Goal: Task Accomplishment & Management: Manage account settings

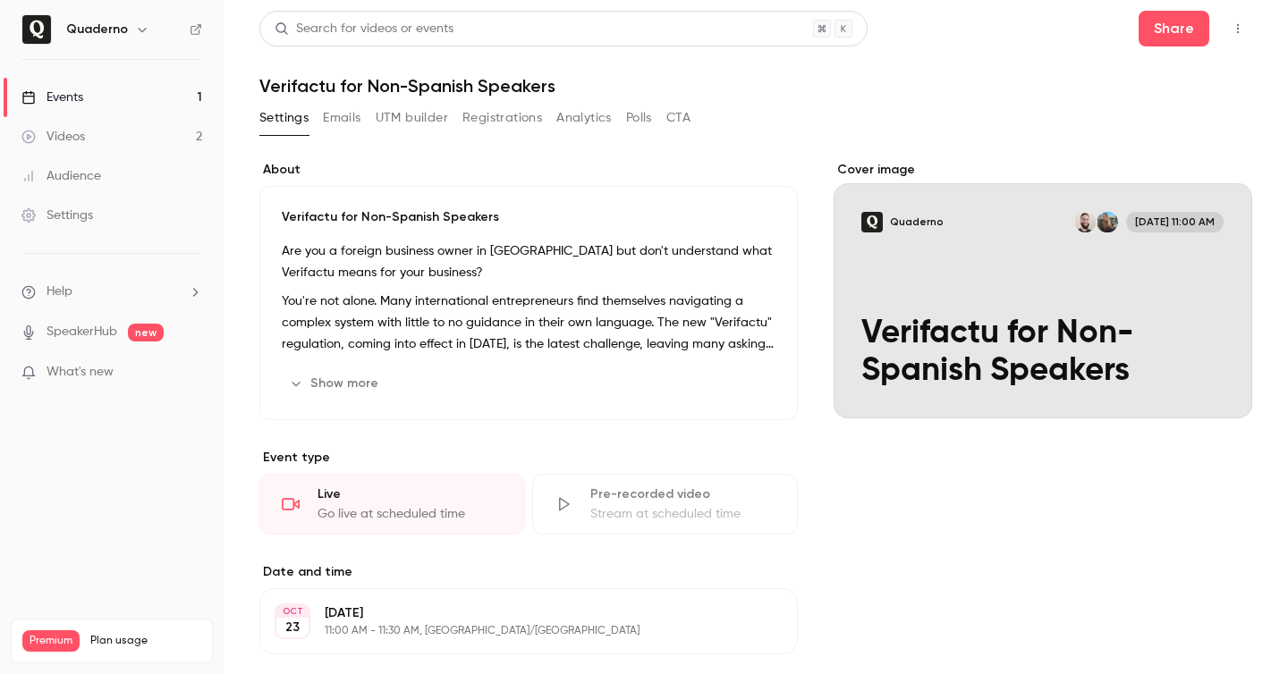
click at [53, 30] on div "Quaderno" at bounding box center [111, 29] width 181 height 30
click at [88, 30] on h6 "Quaderno" at bounding box center [97, 30] width 62 height 18
click at [142, 30] on icon "button" at bounding box center [142, 29] width 14 height 14
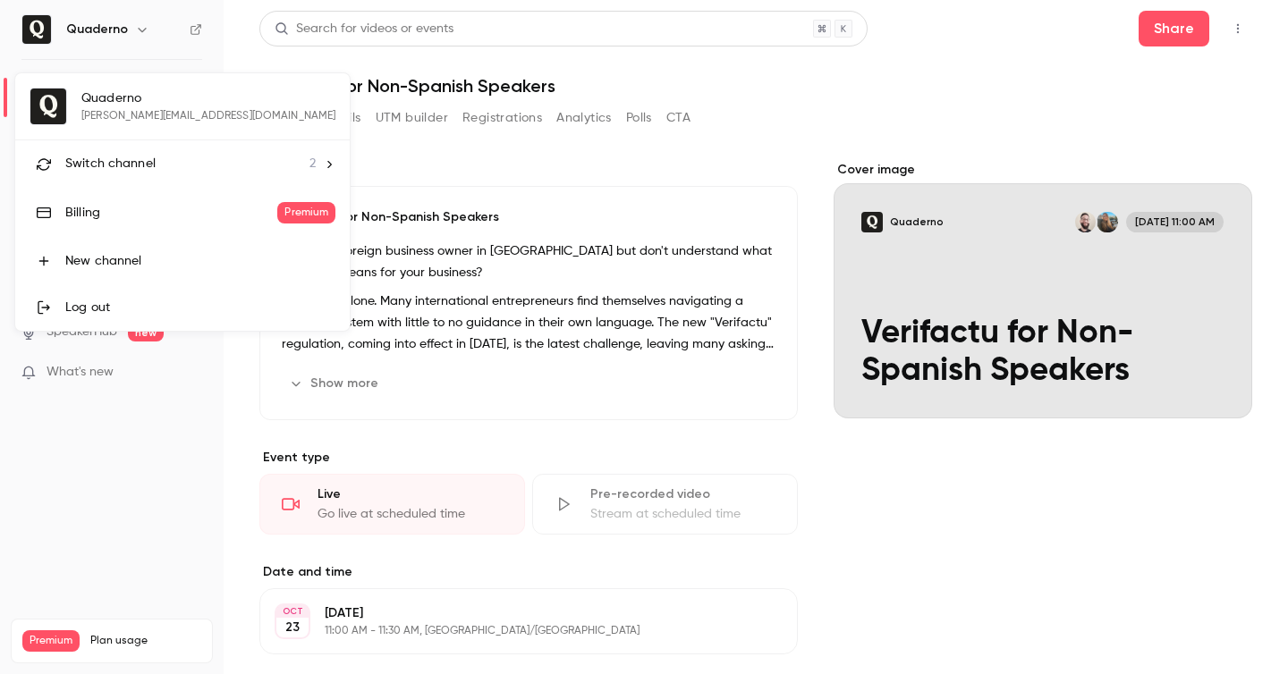
click at [154, 120] on div "Quaderno [PERSON_NAME][EMAIL_ADDRESS][DOMAIN_NAME] Switch channel 2 Billing Pre…" at bounding box center [182, 202] width 335 height 258
click at [114, 157] on span "Switch channel" at bounding box center [110, 164] width 90 height 19
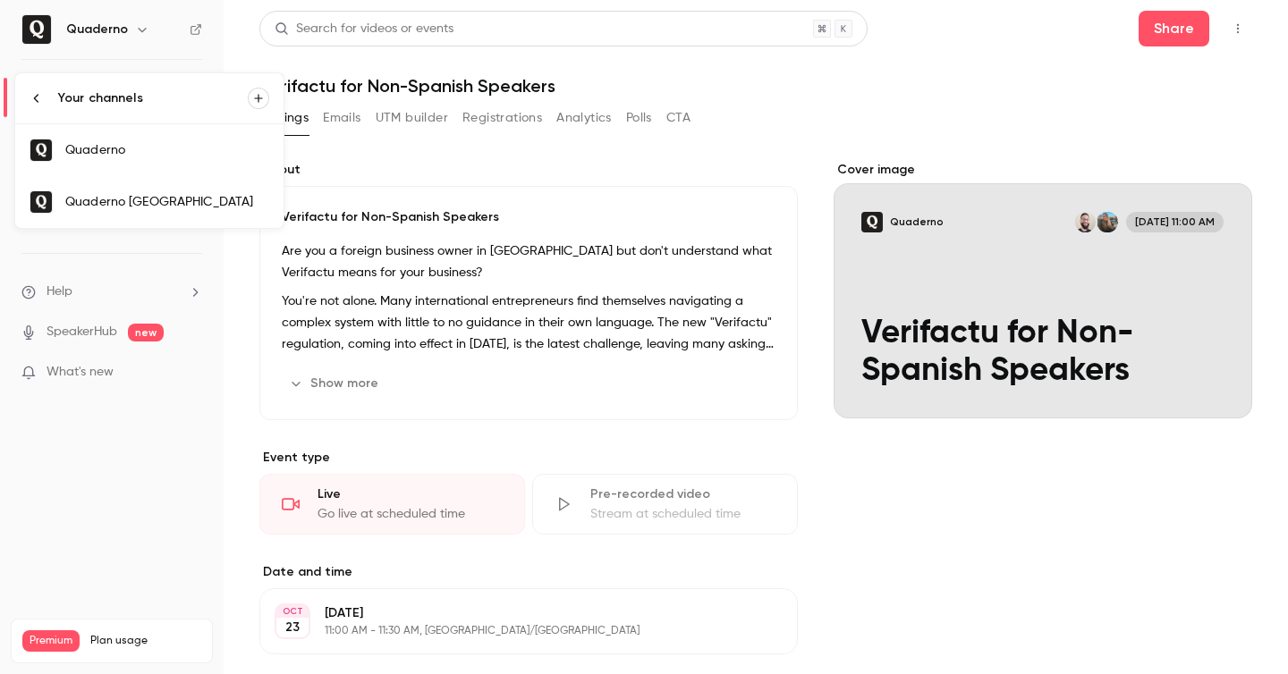
click at [167, 208] on div "Quaderno [GEOGRAPHIC_DATA]" at bounding box center [167, 202] width 204 height 18
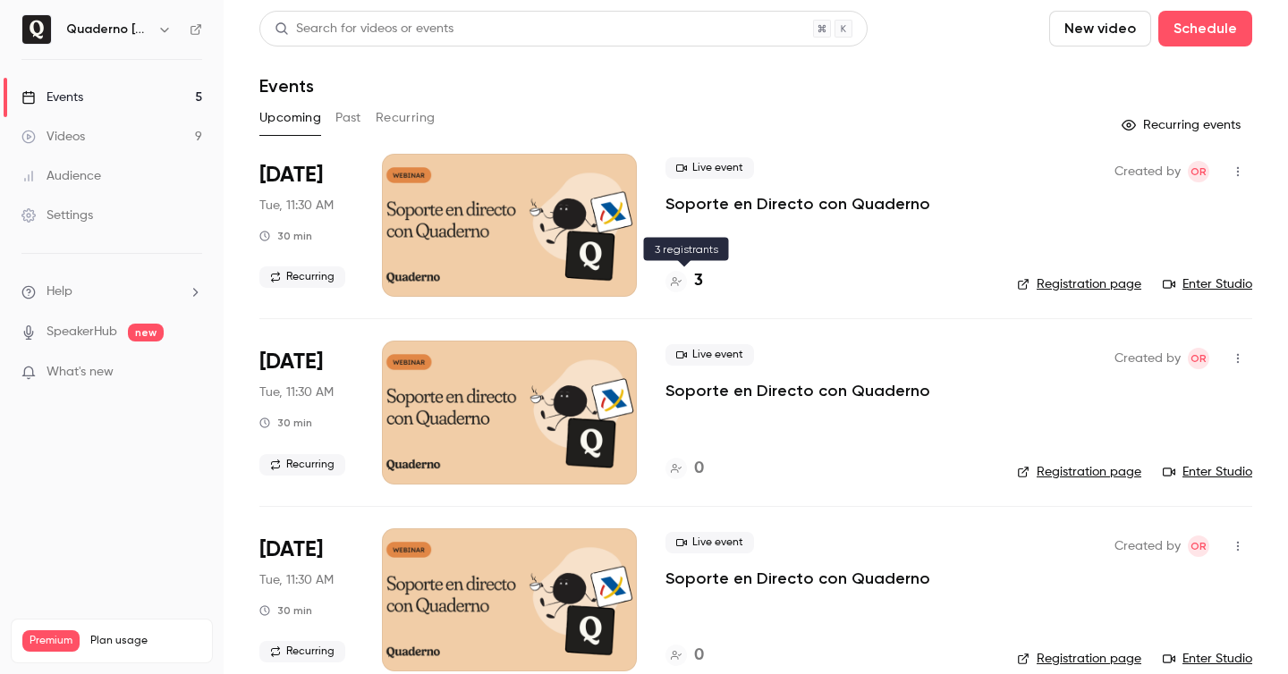
click at [697, 283] on h4 "3" at bounding box center [698, 281] width 9 height 24
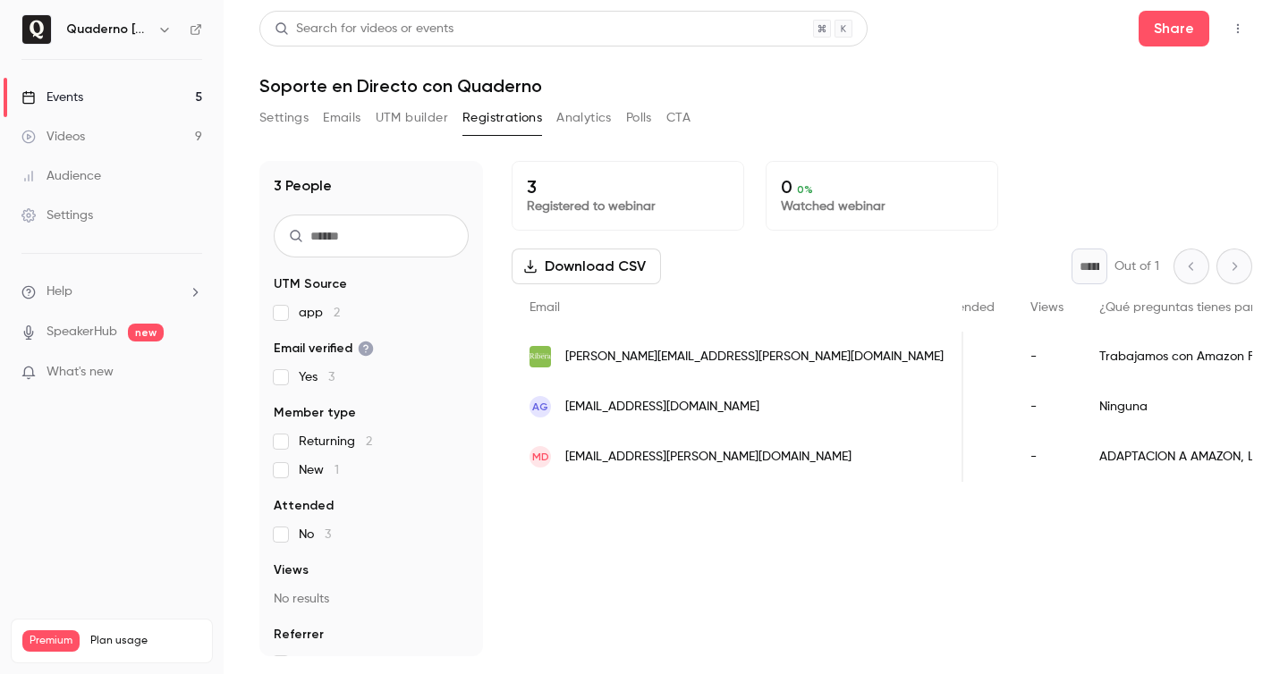
scroll to position [0, 511]
click at [1242, 29] on icon "button" at bounding box center [1238, 28] width 14 height 13
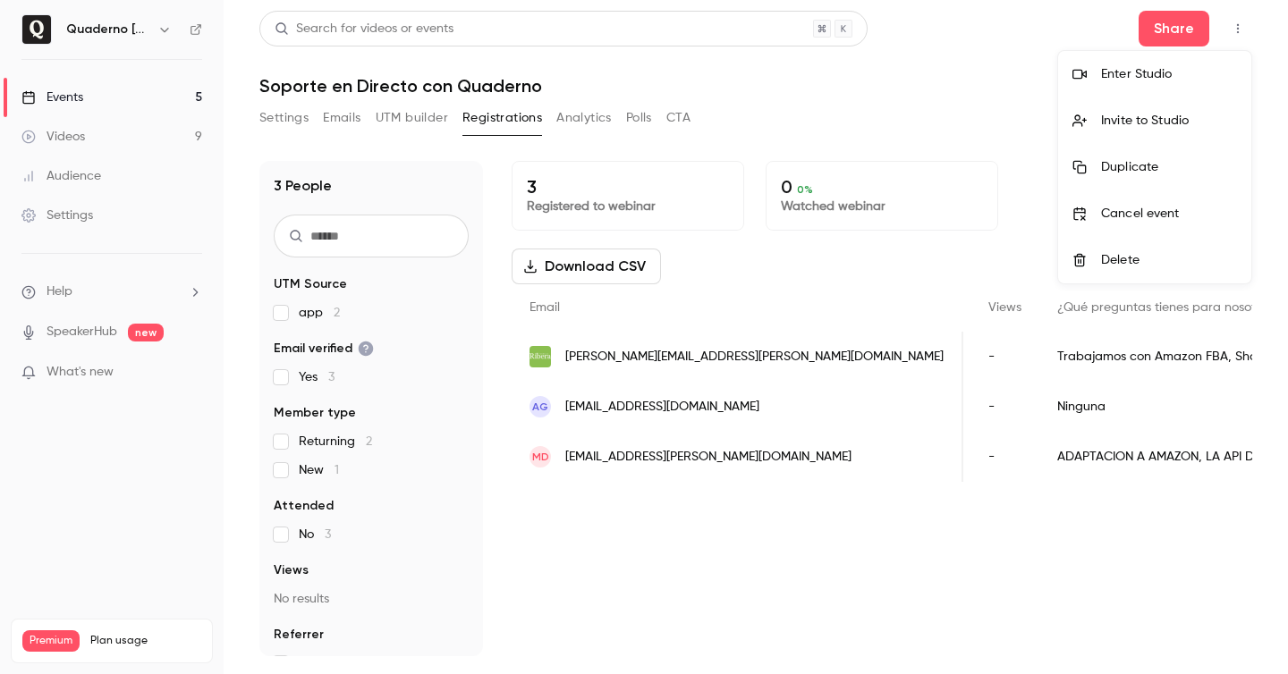
click at [1165, 123] on div "Invite to Studio" at bounding box center [1169, 121] width 136 height 18
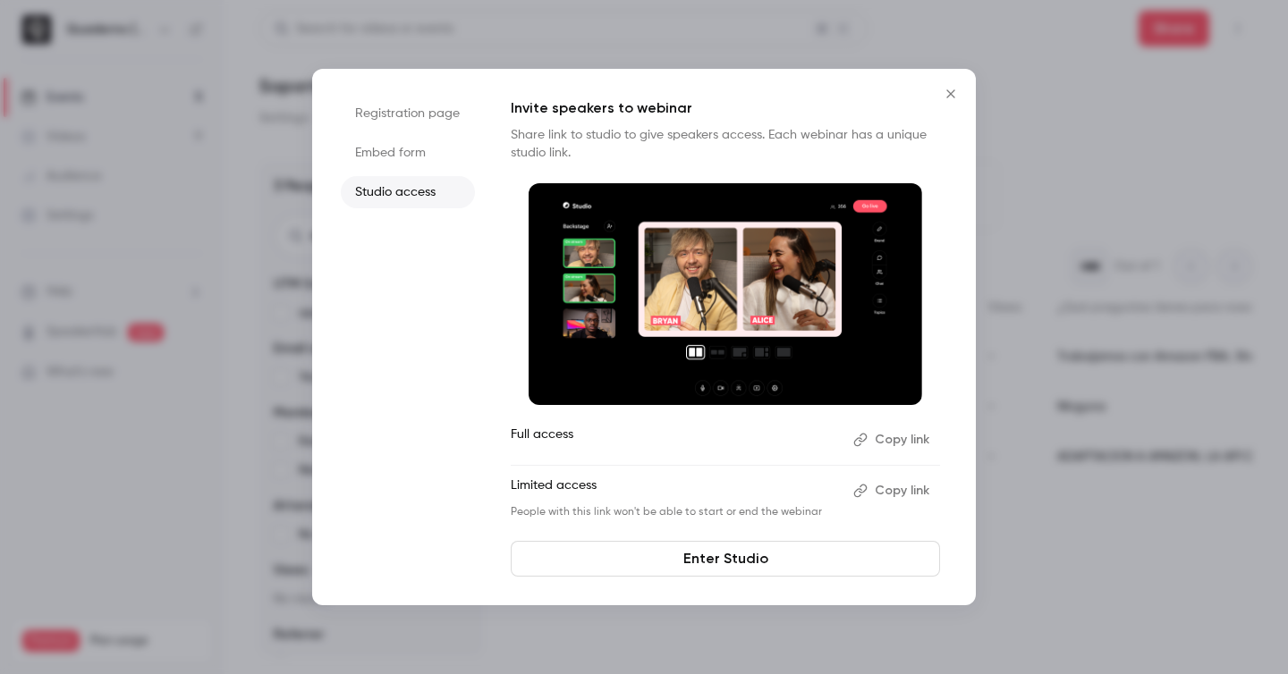
click at [871, 439] on button "Copy link" at bounding box center [893, 440] width 94 height 29
click at [945, 90] on icon "Close" at bounding box center [950, 94] width 21 height 14
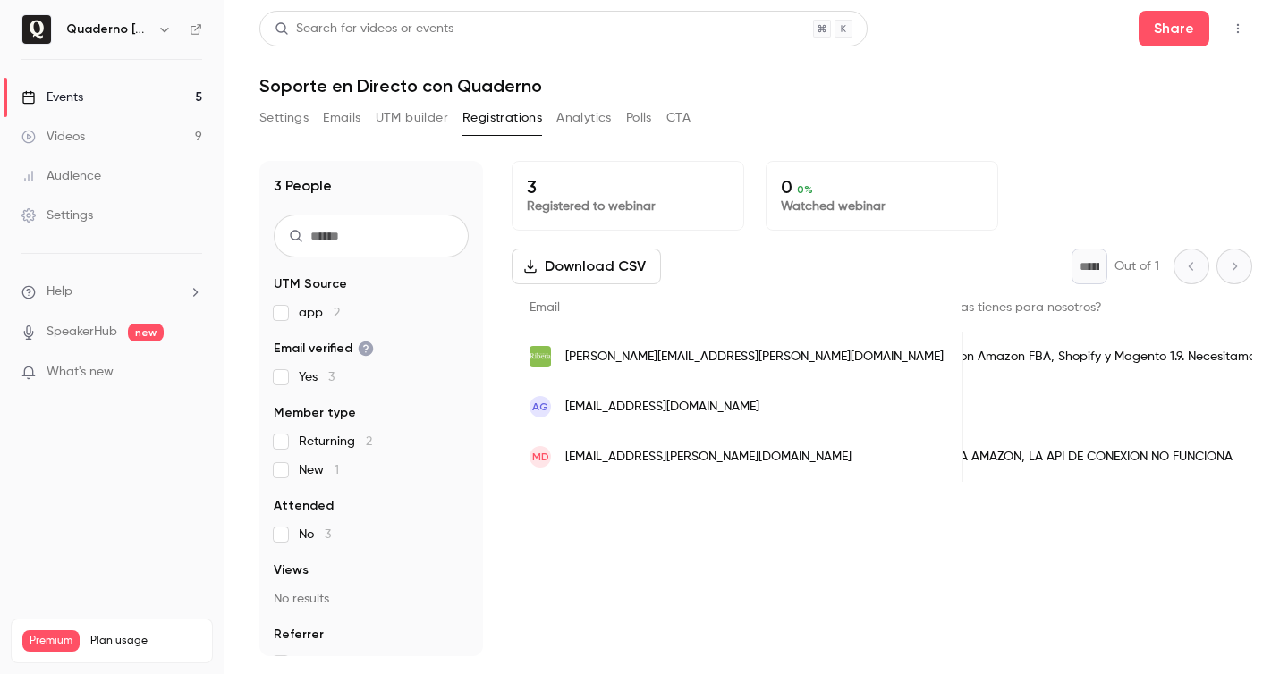
scroll to position [0, 713]
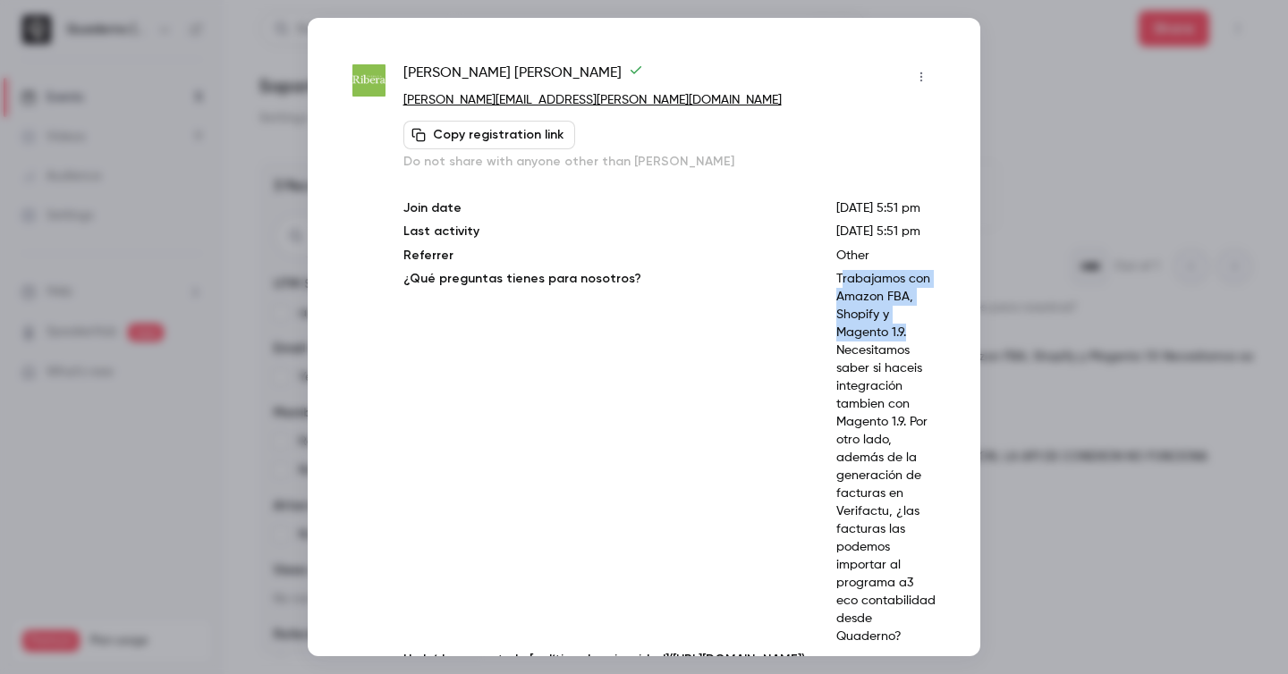
drag, startPoint x: 864, startPoint y: 314, endPoint x: 885, endPoint y: 394, distance: 83.1
click at [885, 394] on p "Trabajamos con Amazon FBA, Shopify y Magento 1.9. Necesitamos saber si haceis i…" at bounding box center [885, 458] width 99 height 376
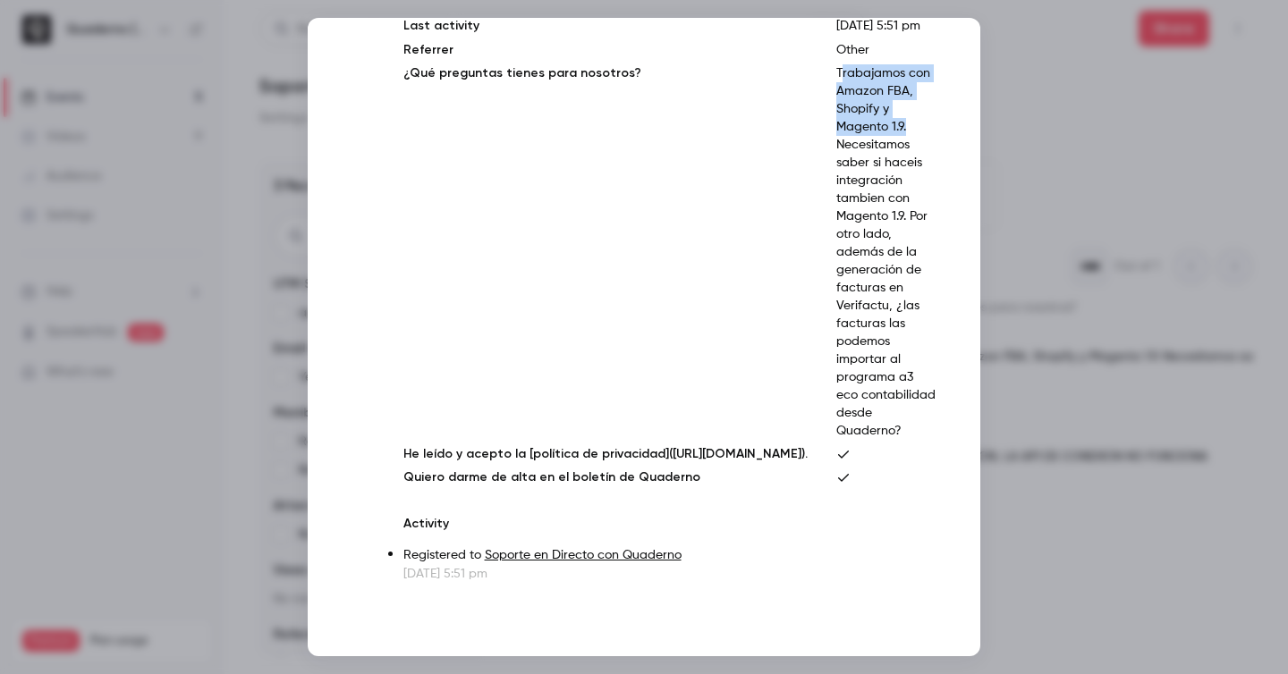
scroll to position [349, 0]
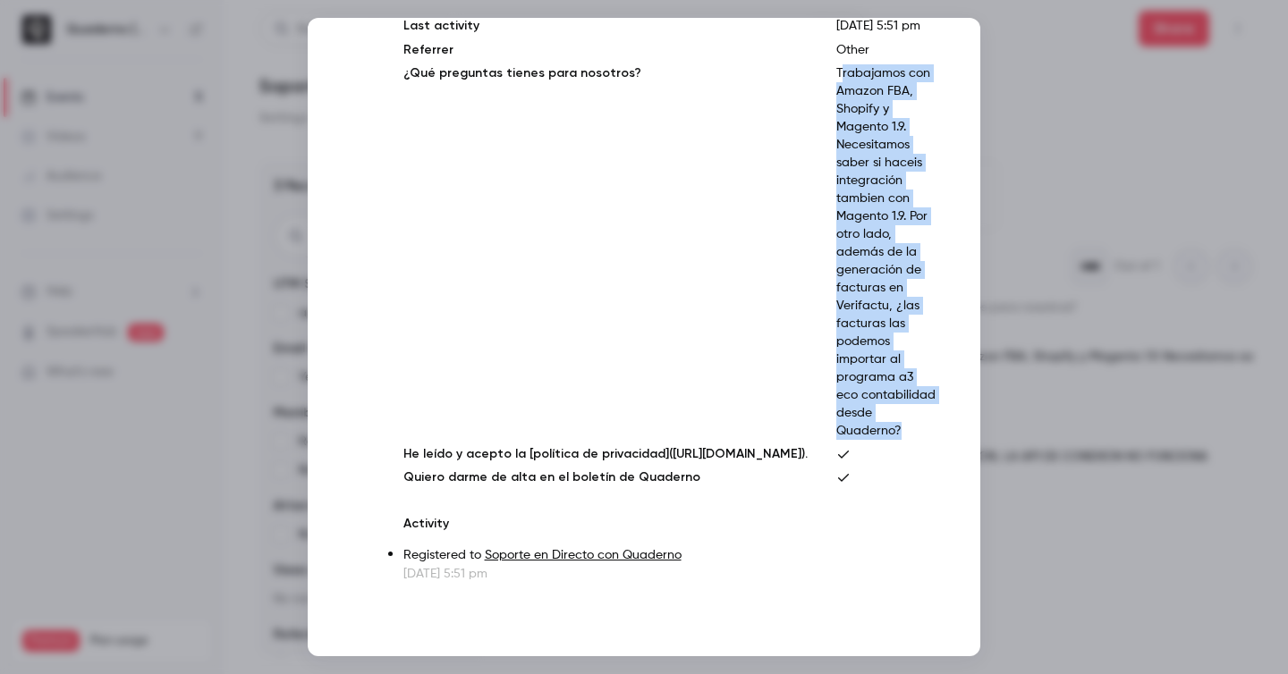
click at [928, 414] on p "Trabajamos con Amazon FBA, Shopify y Magento 1.9. Necesitamos saber si haceis i…" at bounding box center [885, 252] width 99 height 376
copy p "rabajamos con Amazon FBA, Shopify y Magento 1.9. Necesitamos saber si haceis in…"
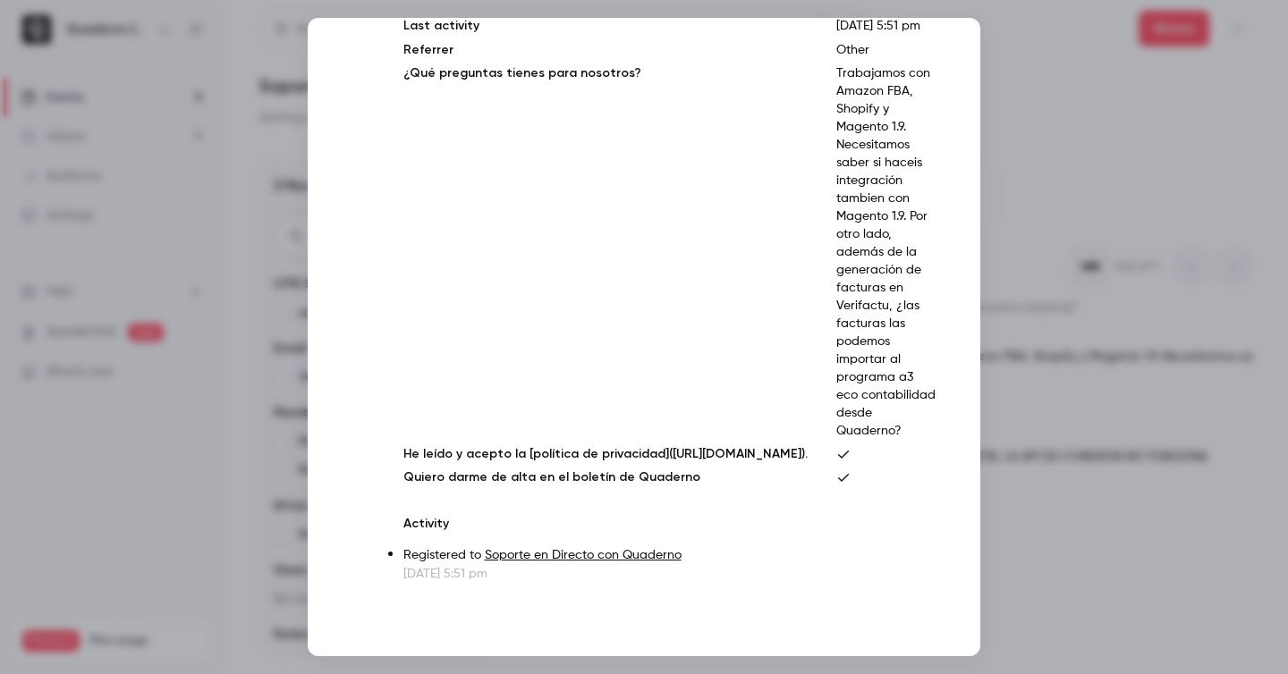
click at [1062, 198] on div at bounding box center [644, 337] width 1288 height 674
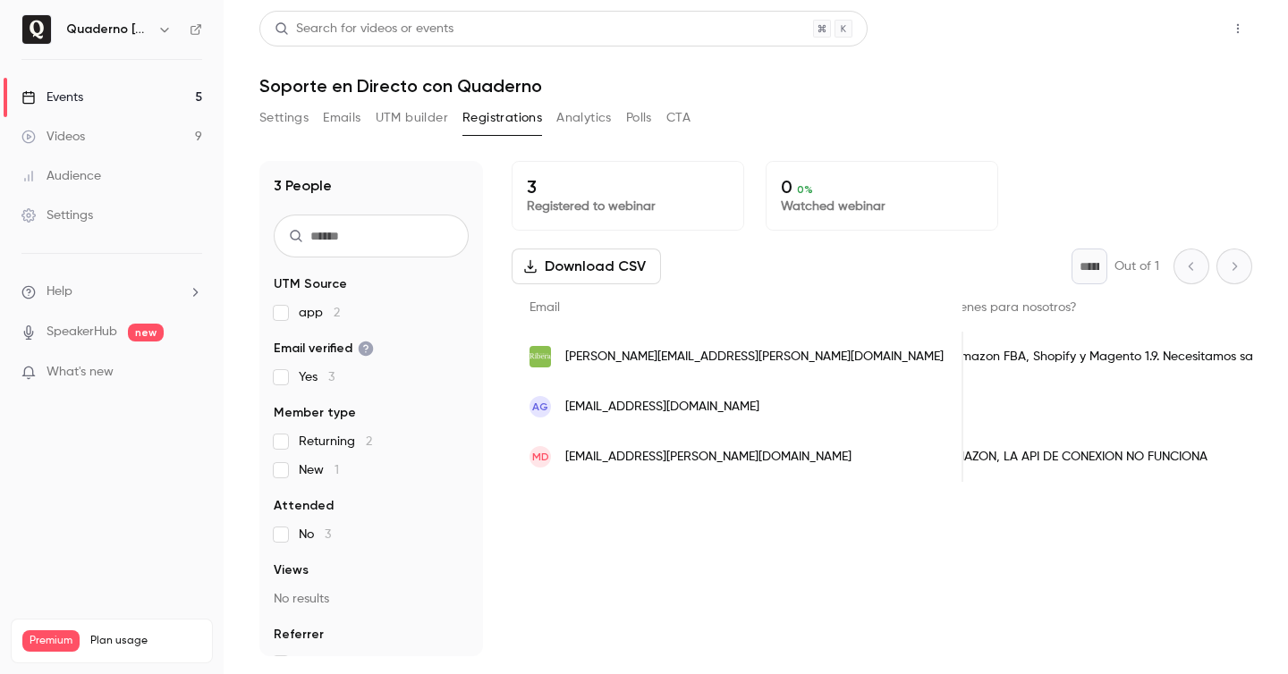
click at [1192, 38] on button "Share" at bounding box center [1174, 29] width 71 height 36
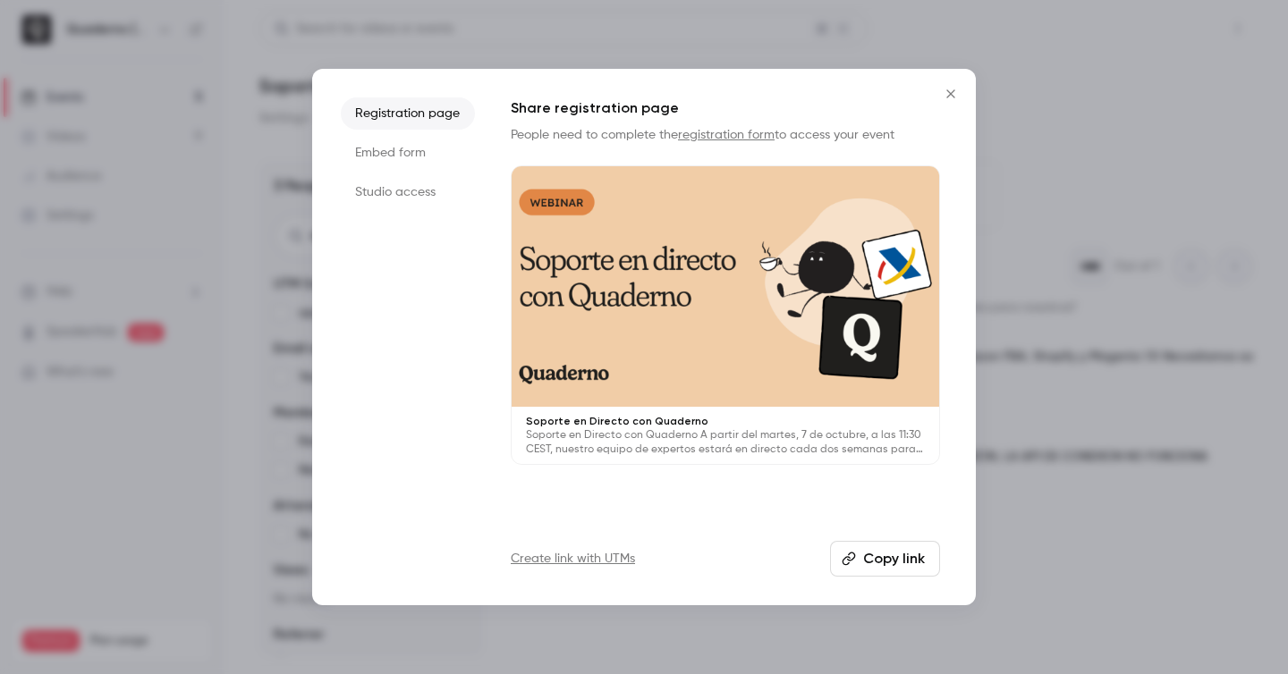
click at [1192, 38] on div at bounding box center [644, 337] width 1288 height 674
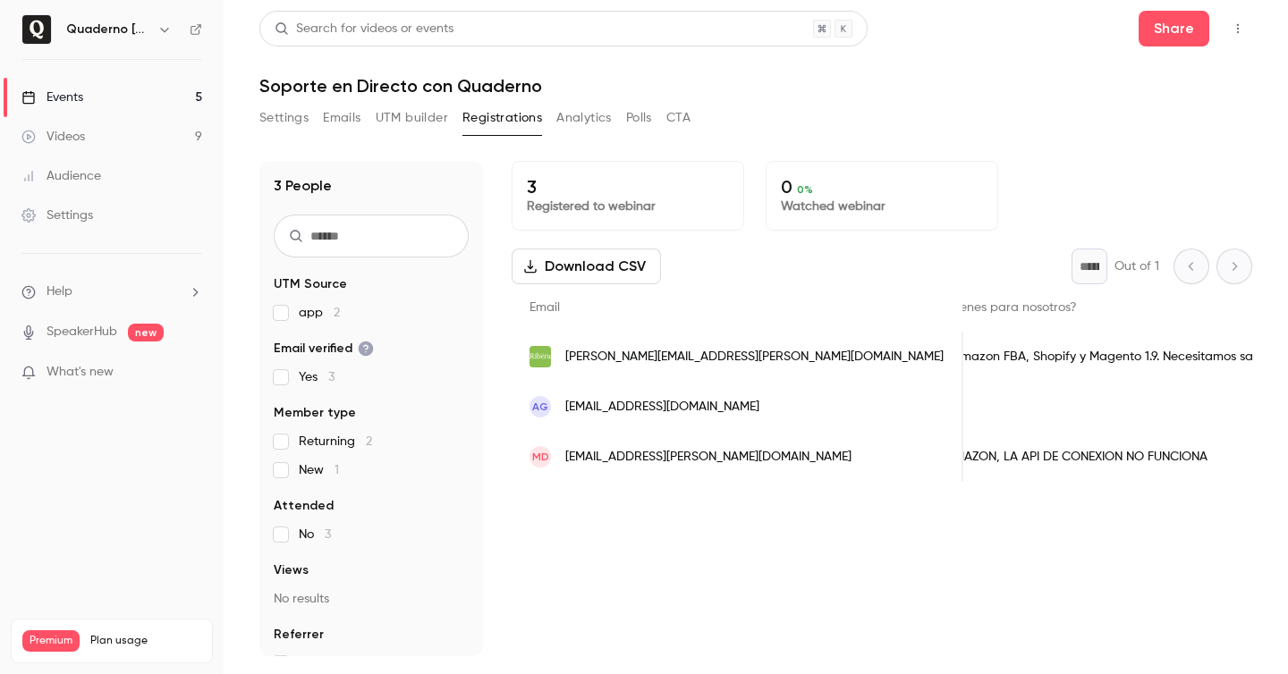
click at [1228, 21] on button "button" at bounding box center [1238, 28] width 29 height 29
click at [1151, 78] on div "Enter Studio" at bounding box center [1169, 74] width 136 height 18
click at [270, 124] on button "Settings" at bounding box center [283, 118] width 49 height 29
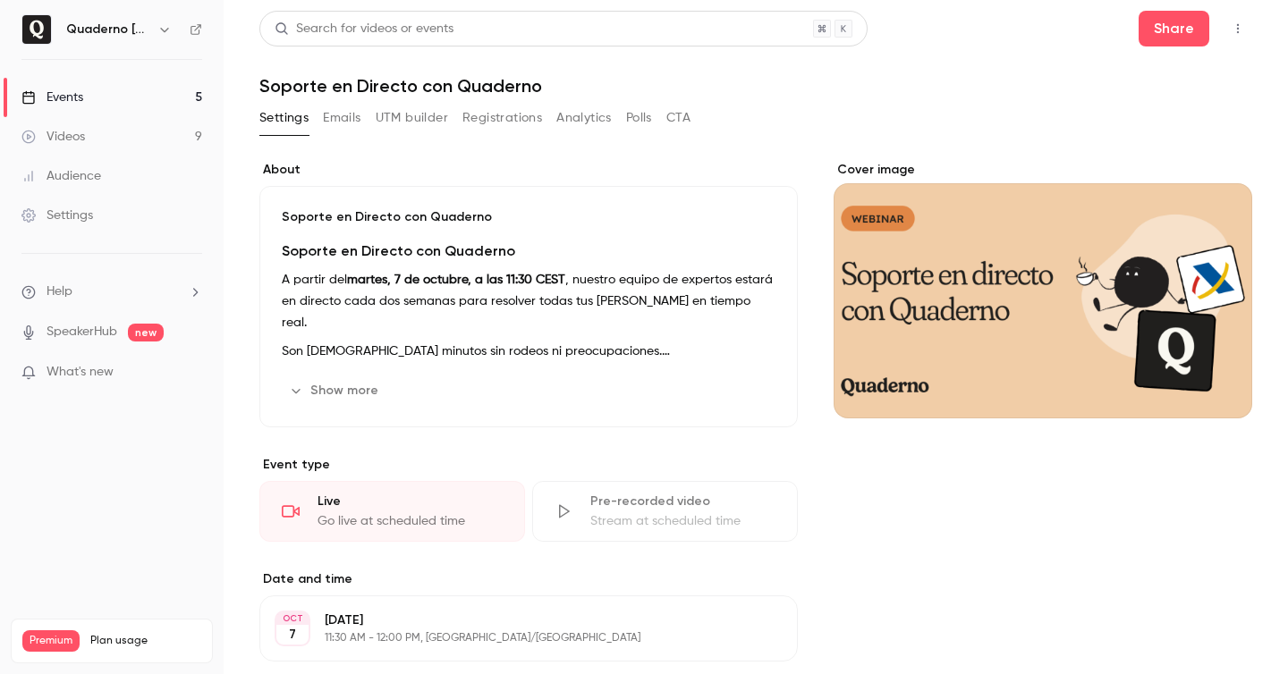
click at [522, 121] on button "Registrations" at bounding box center [502, 118] width 80 height 29
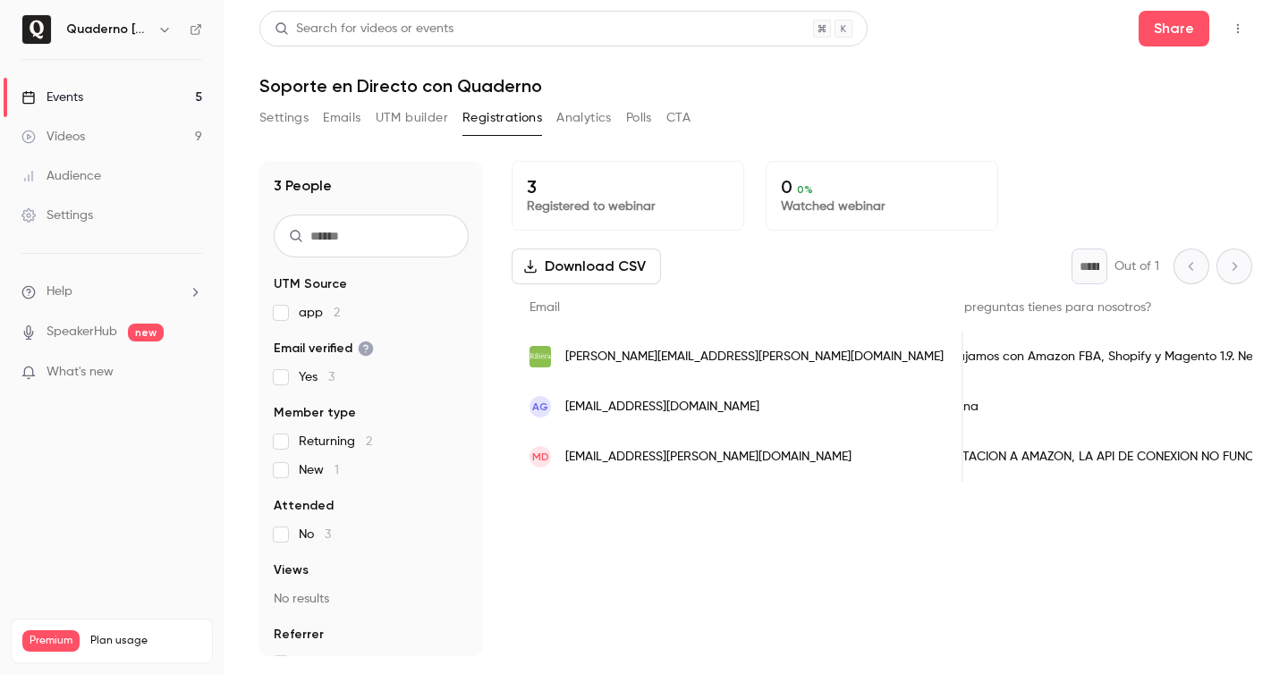
scroll to position [0, 648]
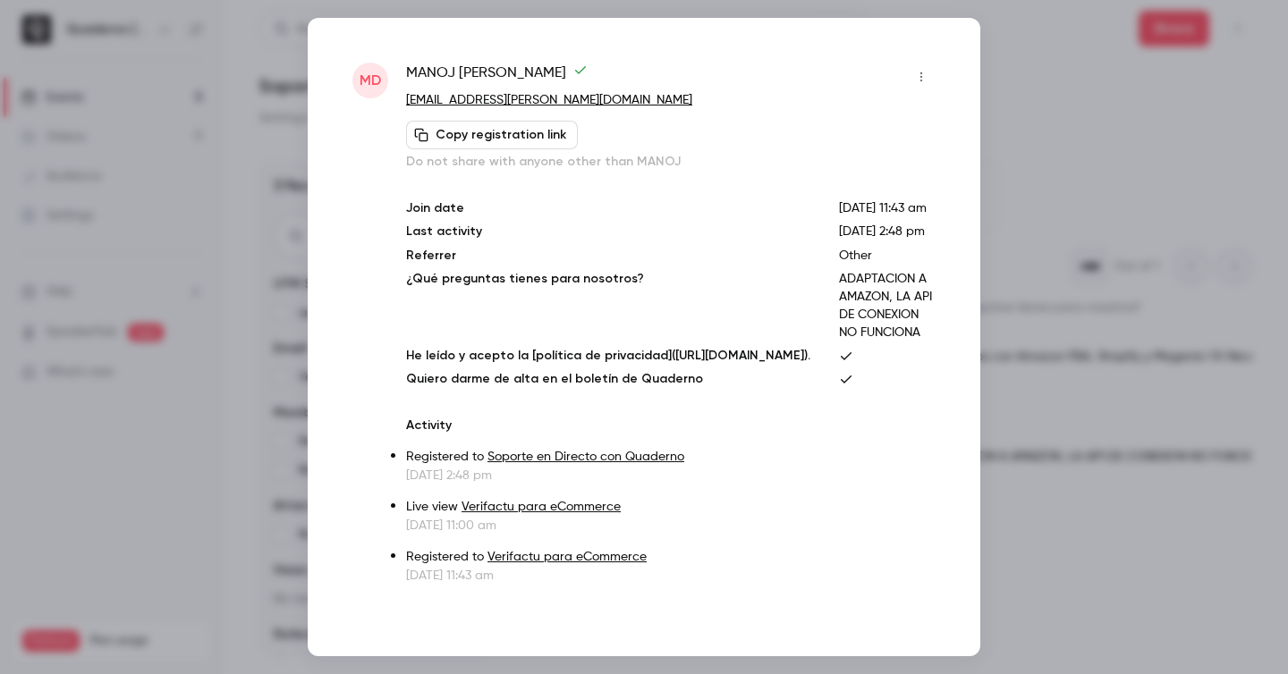
click at [891, 312] on p "ADAPTACION A AMAZON, LA API DE CONEXION NO FUNCIONA" at bounding box center [887, 306] width 97 height 72
copy p "ADAPTACION A AMAZON, LA API DE CONEXION NO FUNCIONA"
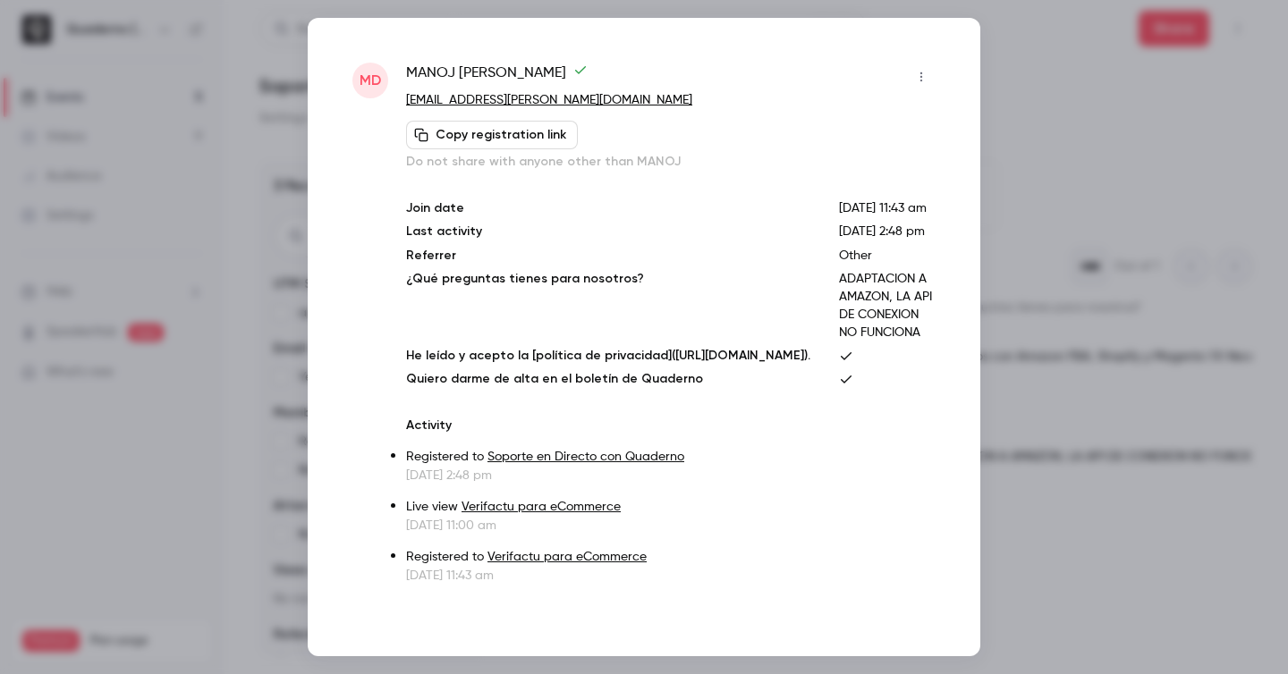
click at [241, 283] on div at bounding box center [644, 337] width 1288 height 674
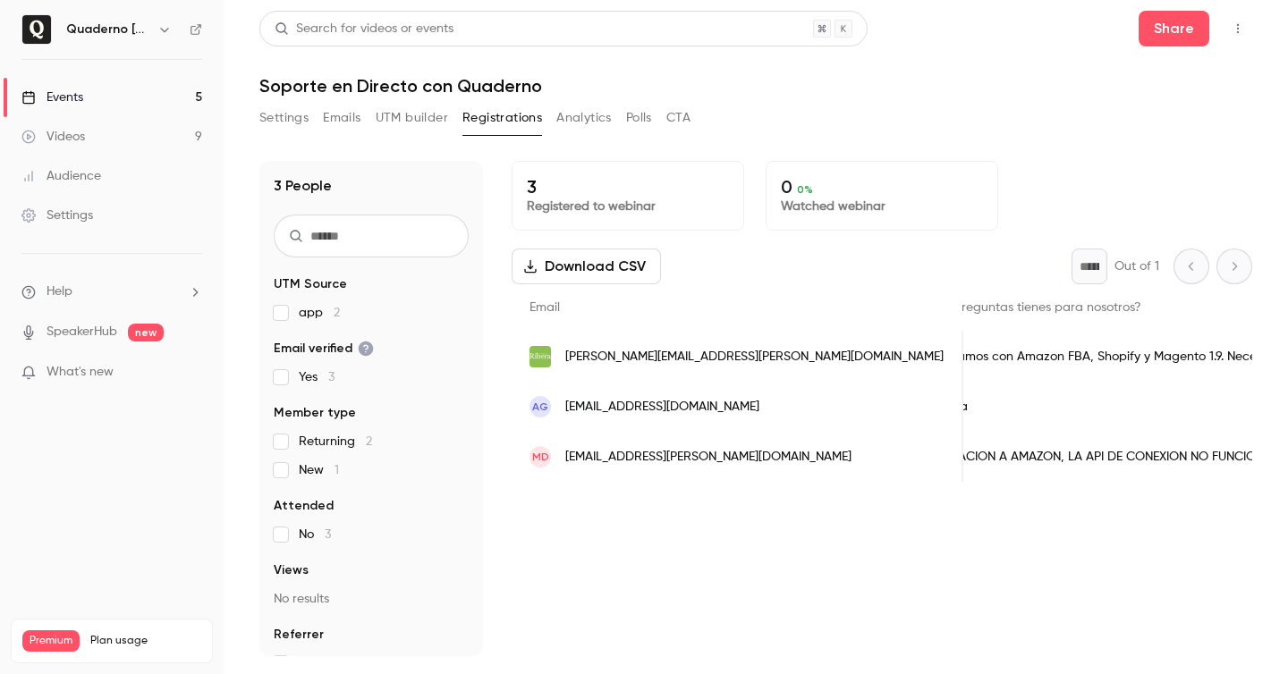
click at [725, 342] on div "[PERSON_NAME][EMAIL_ADDRESS][PERSON_NAME][DOMAIN_NAME]" at bounding box center [738, 357] width 452 height 50
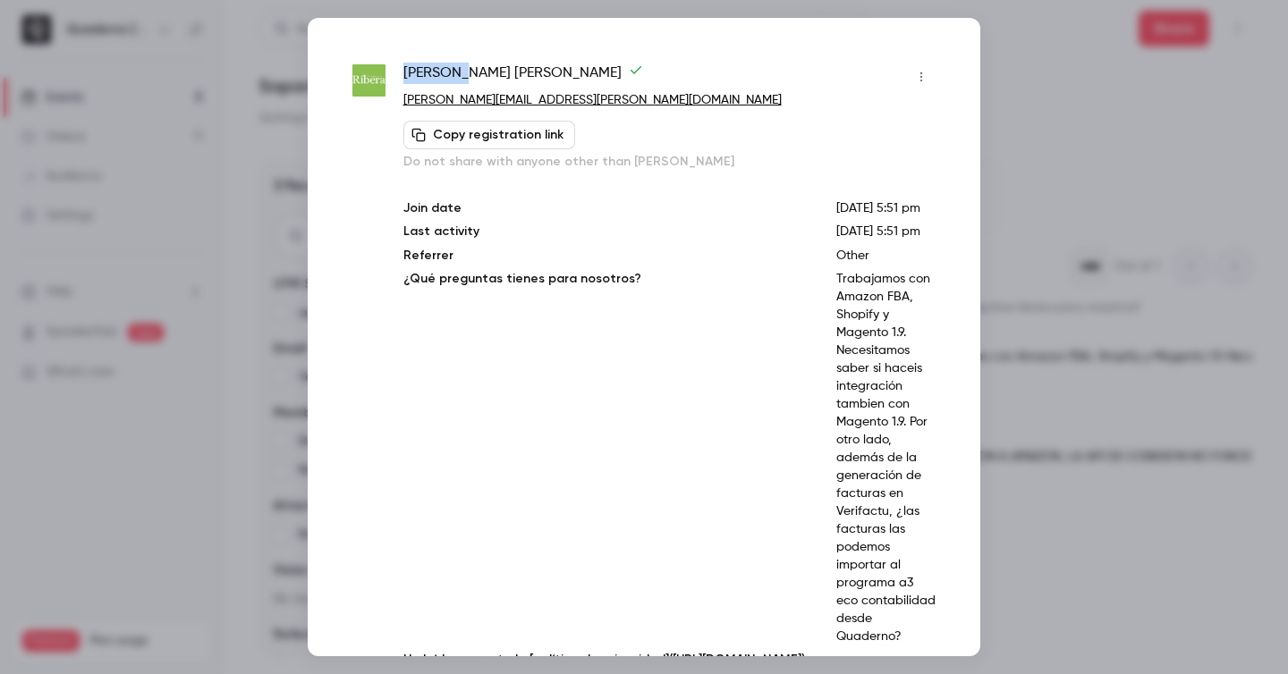
drag, startPoint x: 404, startPoint y: 71, endPoint x: 466, endPoint y: 71, distance: 61.7
click at [466, 71] on span "[PERSON_NAME]" at bounding box center [523, 77] width 240 height 29
copy span "[PERSON_NAME]"
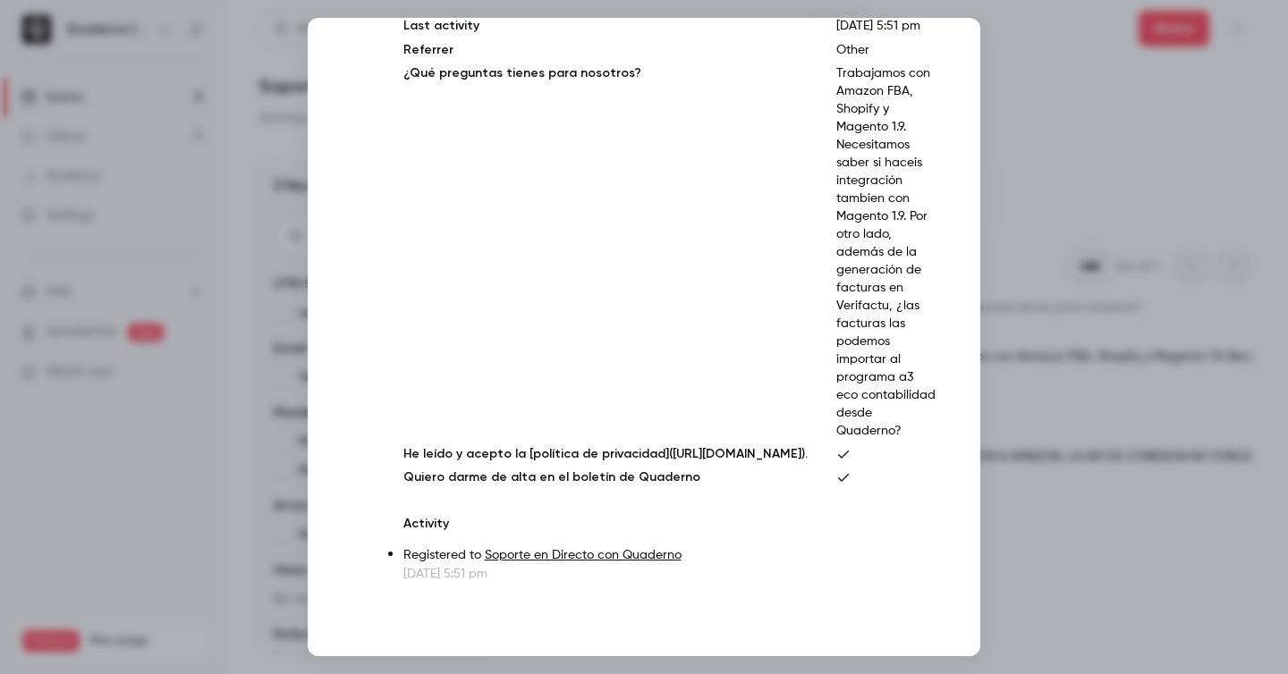
scroll to position [349, 0]
click at [1055, 251] on div at bounding box center [644, 337] width 1288 height 674
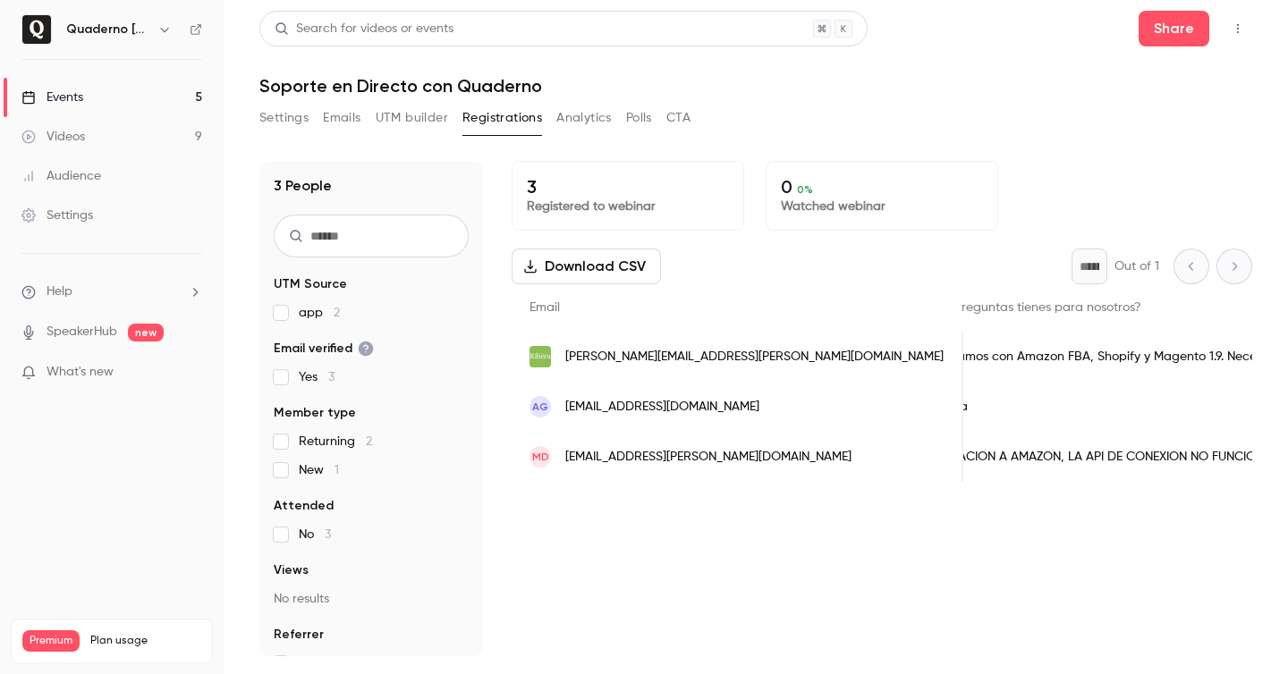
click at [291, 116] on button "Settings" at bounding box center [283, 118] width 49 height 29
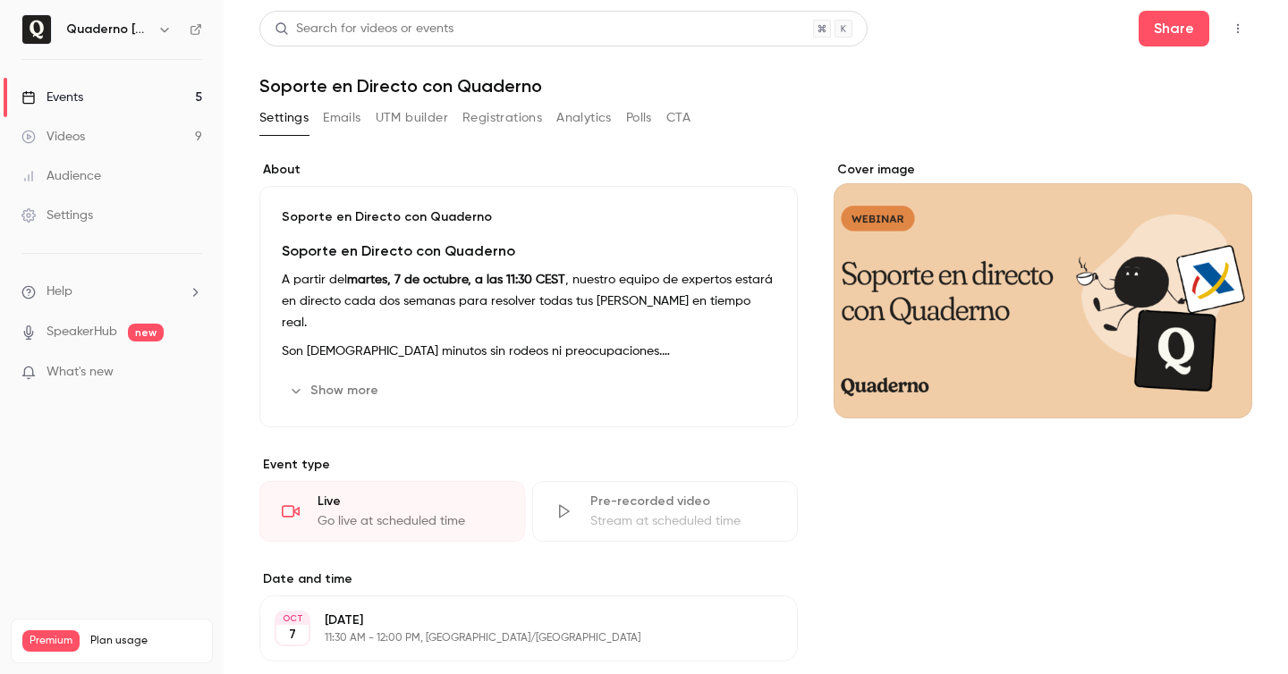
click at [401, 301] on p "A partir del martes, 7 de octubre, a las 11:30 CEST , nuestro equipo de experto…" at bounding box center [529, 301] width 494 height 64
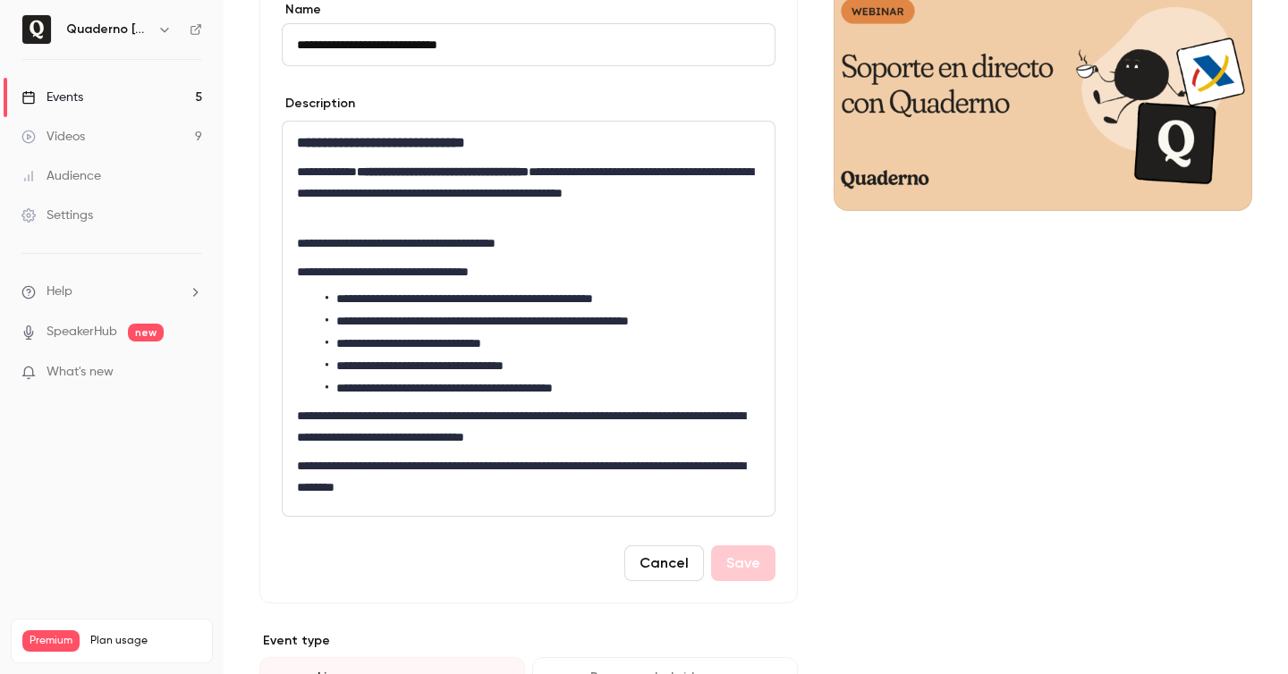
scroll to position [211, 0]
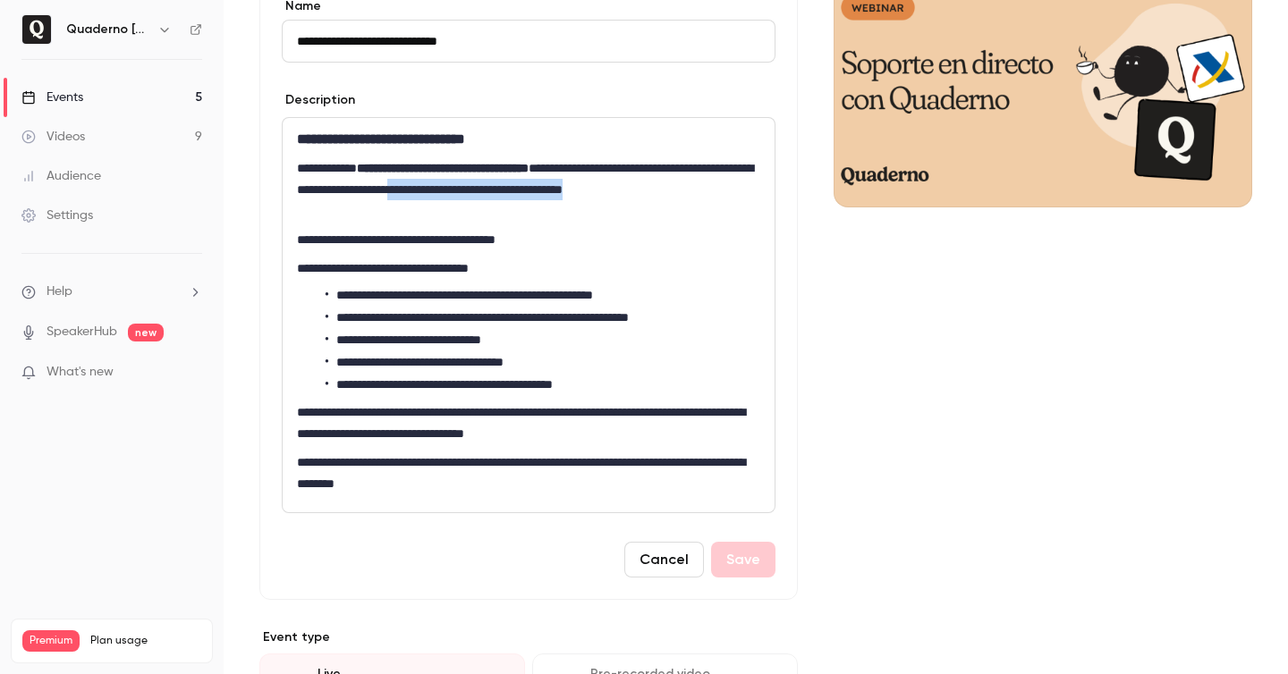
drag, startPoint x: 546, startPoint y: 188, endPoint x: 564, endPoint y: 207, distance: 26.6
click at [564, 207] on p "**********" at bounding box center [528, 189] width 463 height 64
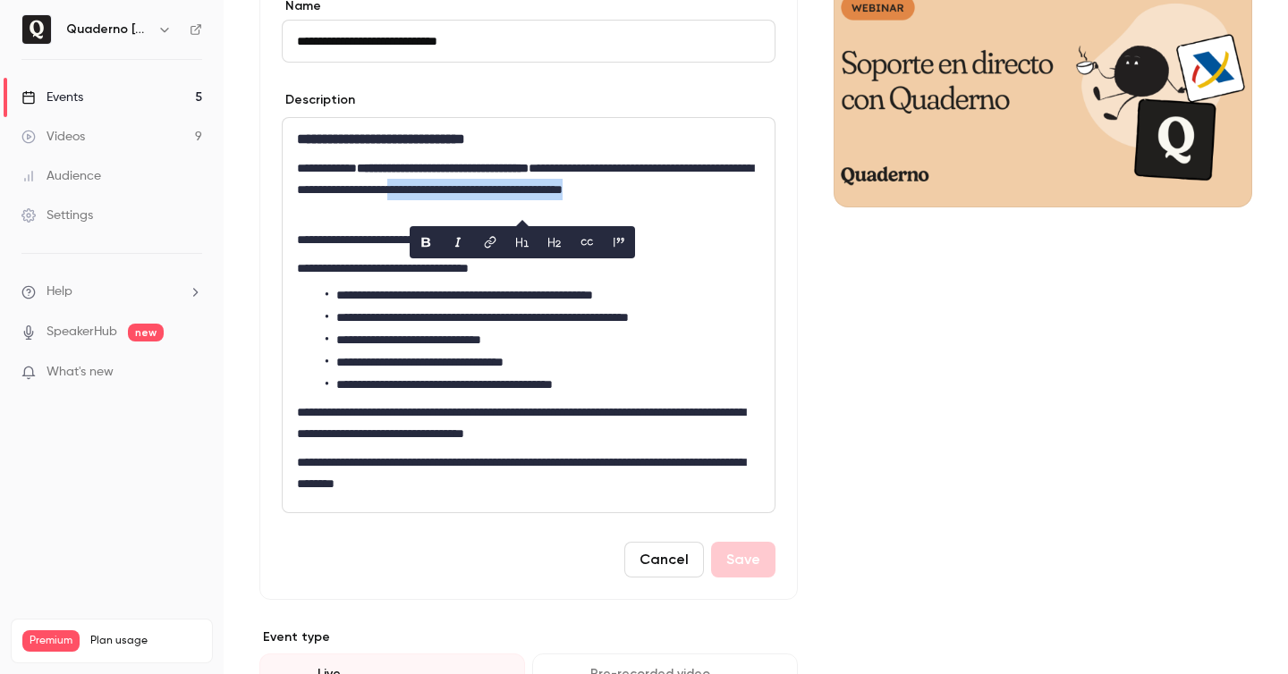
click at [564, 207] on p "**********" at bounding box center [528, 189] width 463 height 64
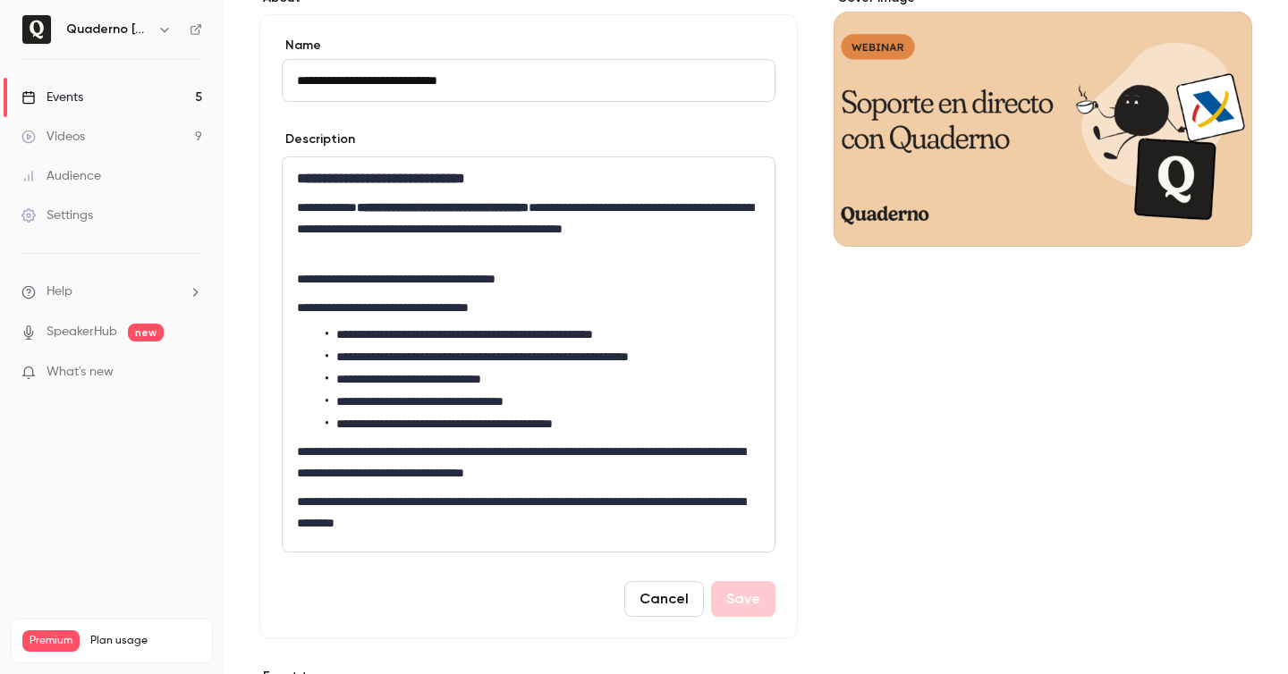
scroll to position [107, 0]
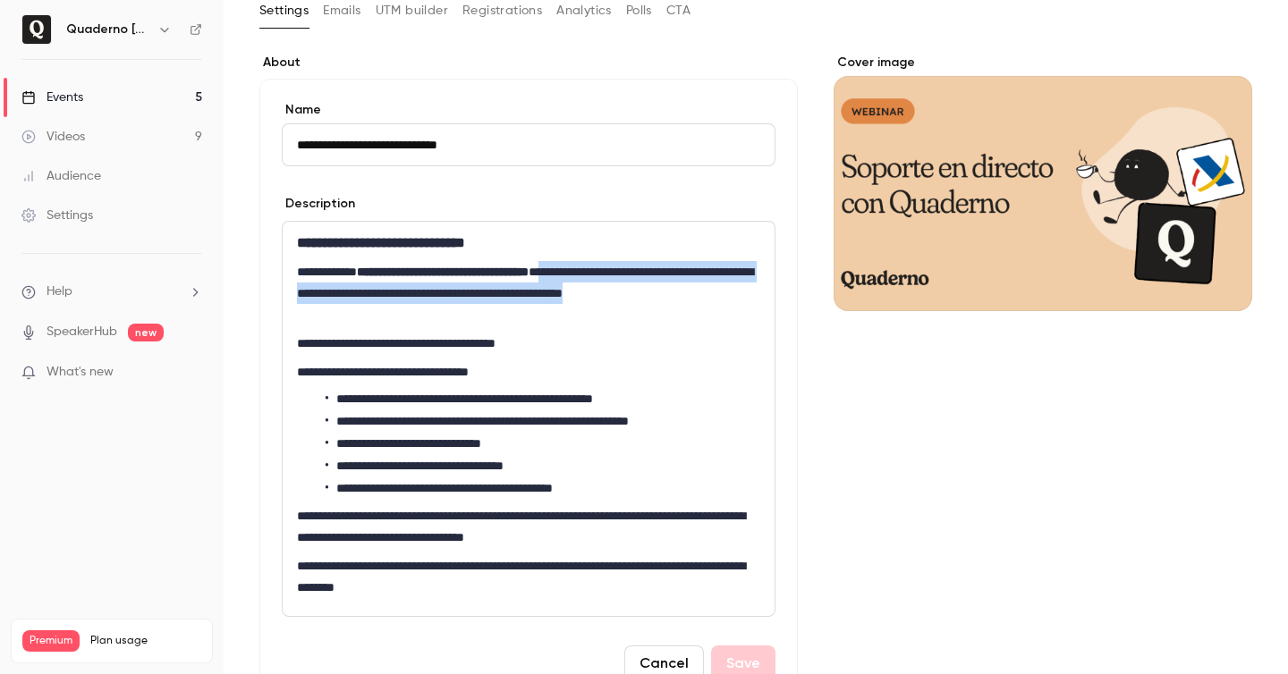
copy p "**********"
drag, startPoint x: 584, startPoint y: 271, endPoint x: 617, endPoint y: 316, distance: 55.6
click at [617, 316] on div "**********" at bounding box center [529, 419] width 492 height 394
drag, startPoint x: 617, startPoint y: 316, endPoint x: 586, endPoint y: 275, distance: 51.7
click at [586, 275] on p "**********" at bounding box center [528, 293] width 463 height 64
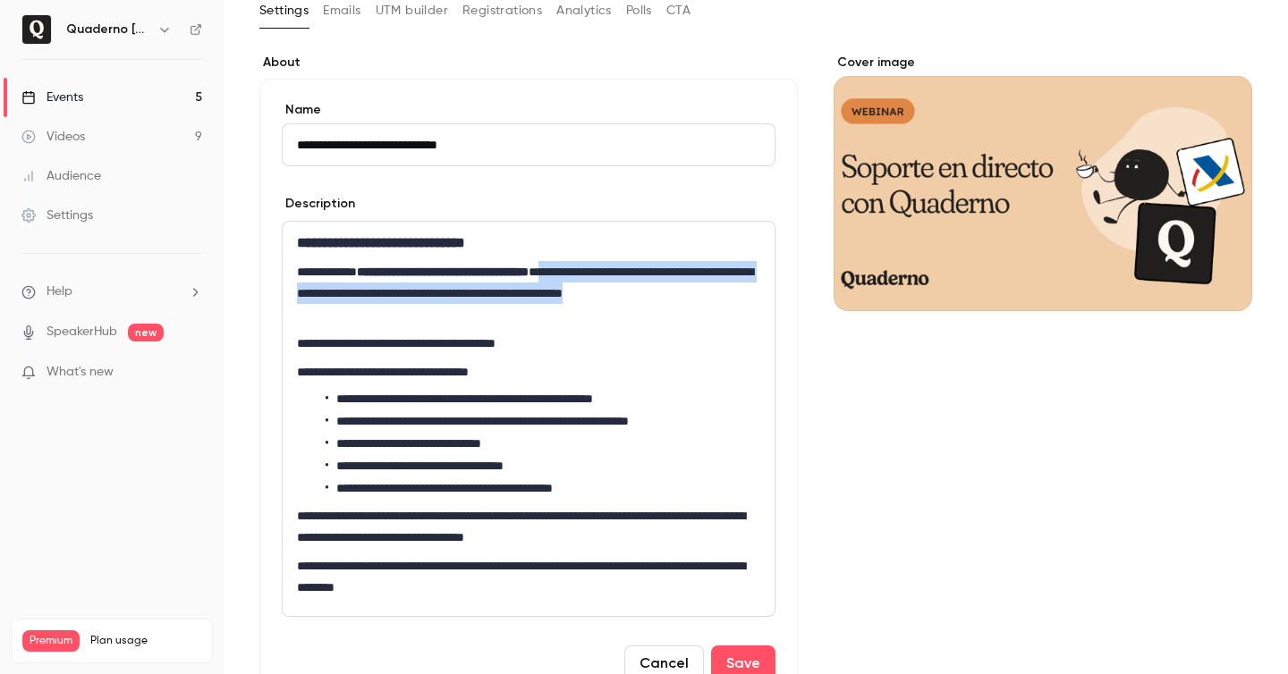
drag, startPoint x: 587, startPoint y: 271, endPoint x: 587, endPoint y: 309, distance: 37.6
click at [587, 309] on p "**********" at bounding box center [528, 293] width 463 height 64
copy p "**********"
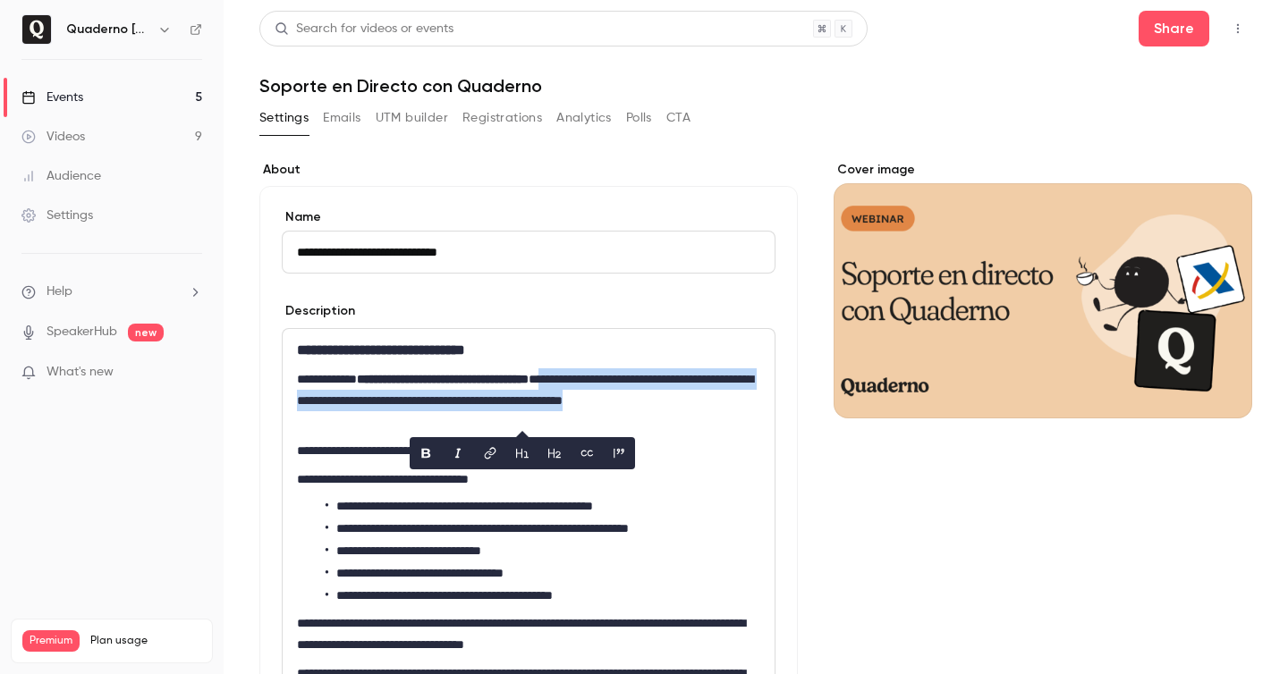
click at [492, 111] on button "Registrations" at bounding box center [502, 118] width 80 height 29
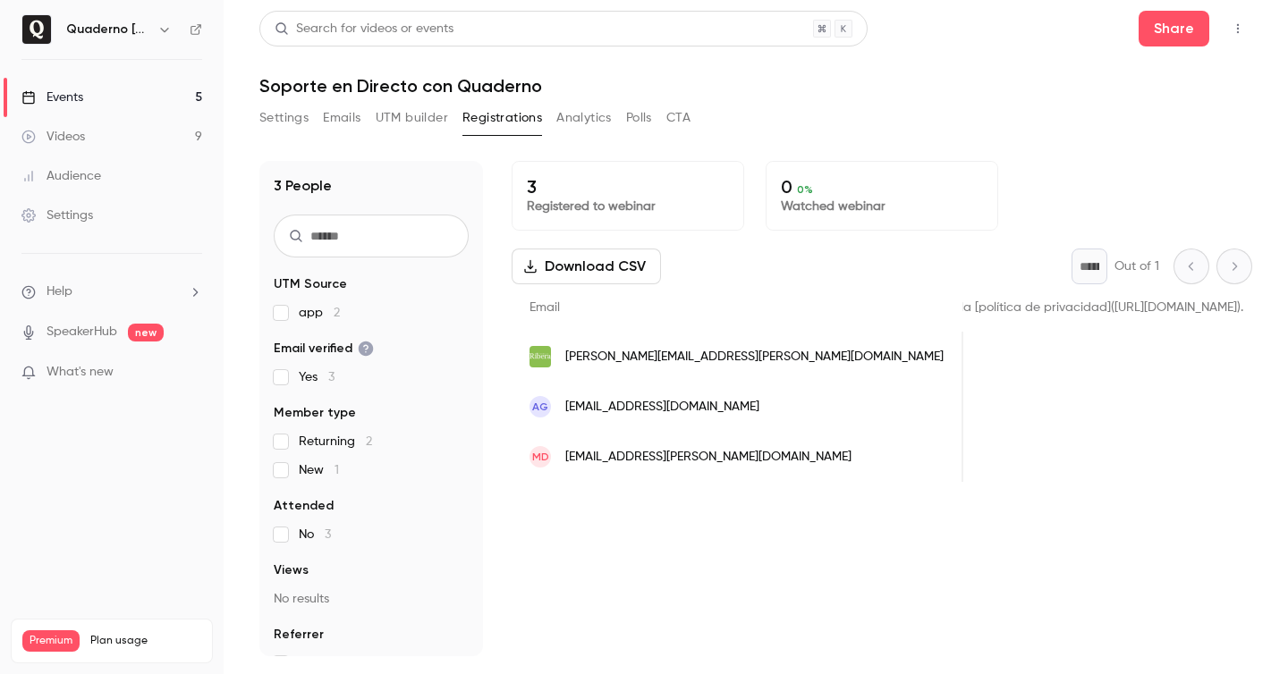
scroll to position [0, 2631]
click at [126, 41] on div "Quaderno [GEOGRAPHIC_DATA]" at bounding box center [111, 29] width 181 height 30
click at [126, 34] on h6 "Quaderno [GEOGRAPHIC_DATA]" at bounding box center [108, 30] width 84 height 18
click at [1154, 45] on button "Share" at bounding box center [1174, 29] width 71 height 36
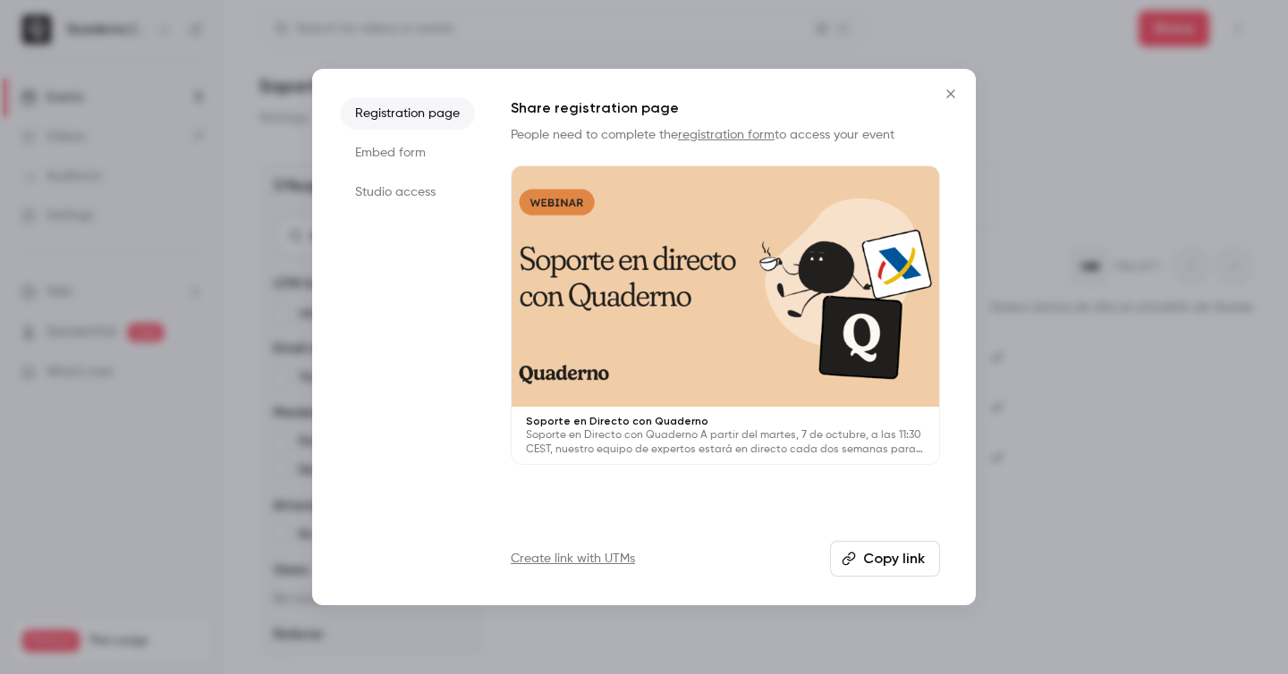
click at [1021, 266] on div at bounding box center [644, 337] width 1288 height 674
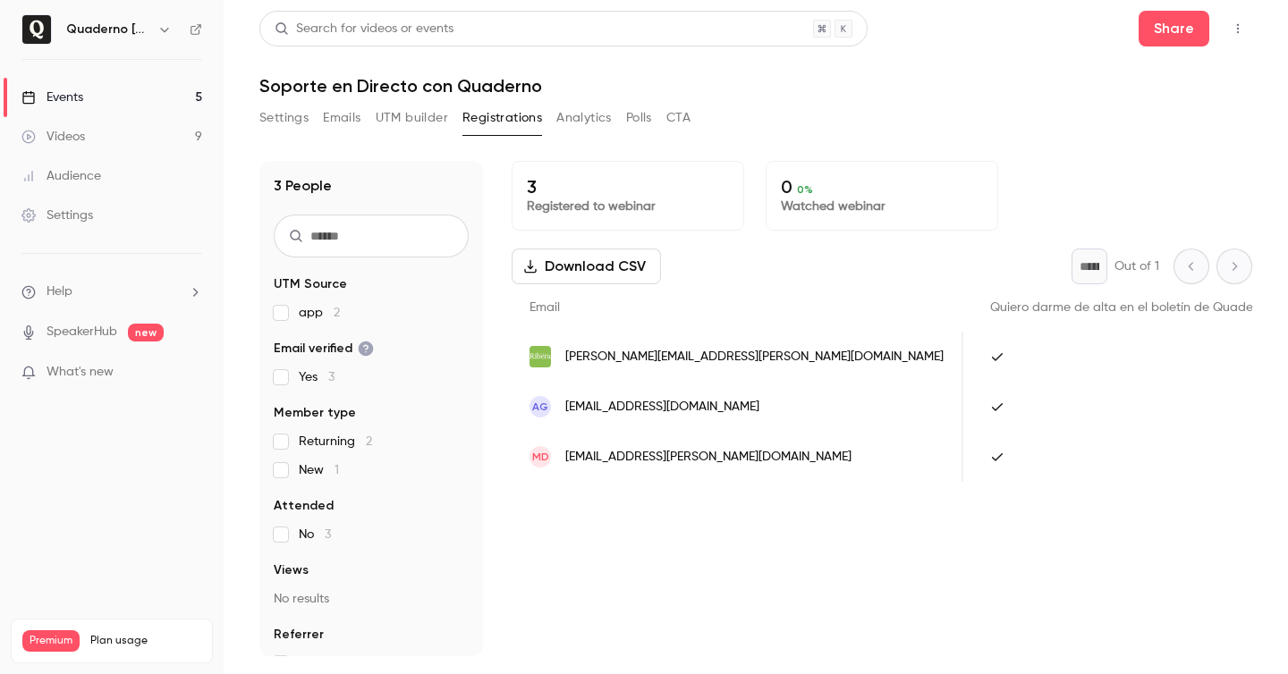
click at [133, 99] on link "Events 5" at bounding box center [112, 97] width 224 height 39
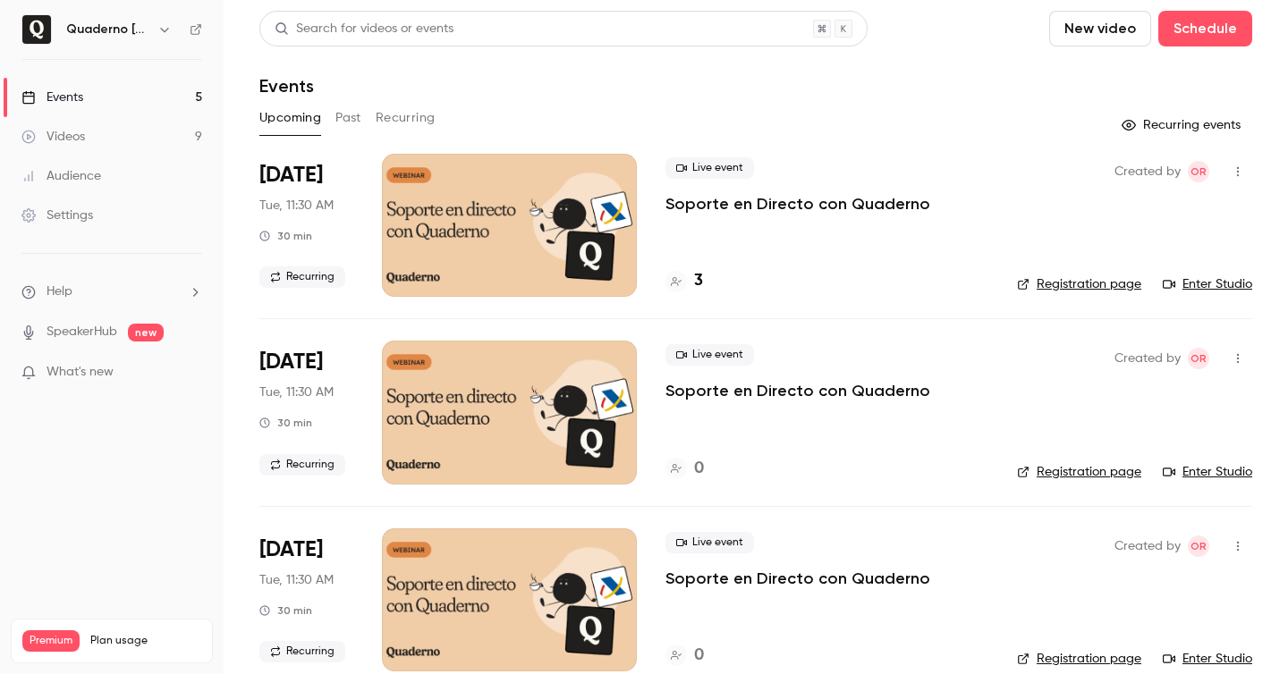
click at [1115, 38] on button "New video" at bounding box center [1100, 29] width 102 height 36
click at [1100, 123] on div "Upload" at bounding box center [1165, 124] width 136 height 18
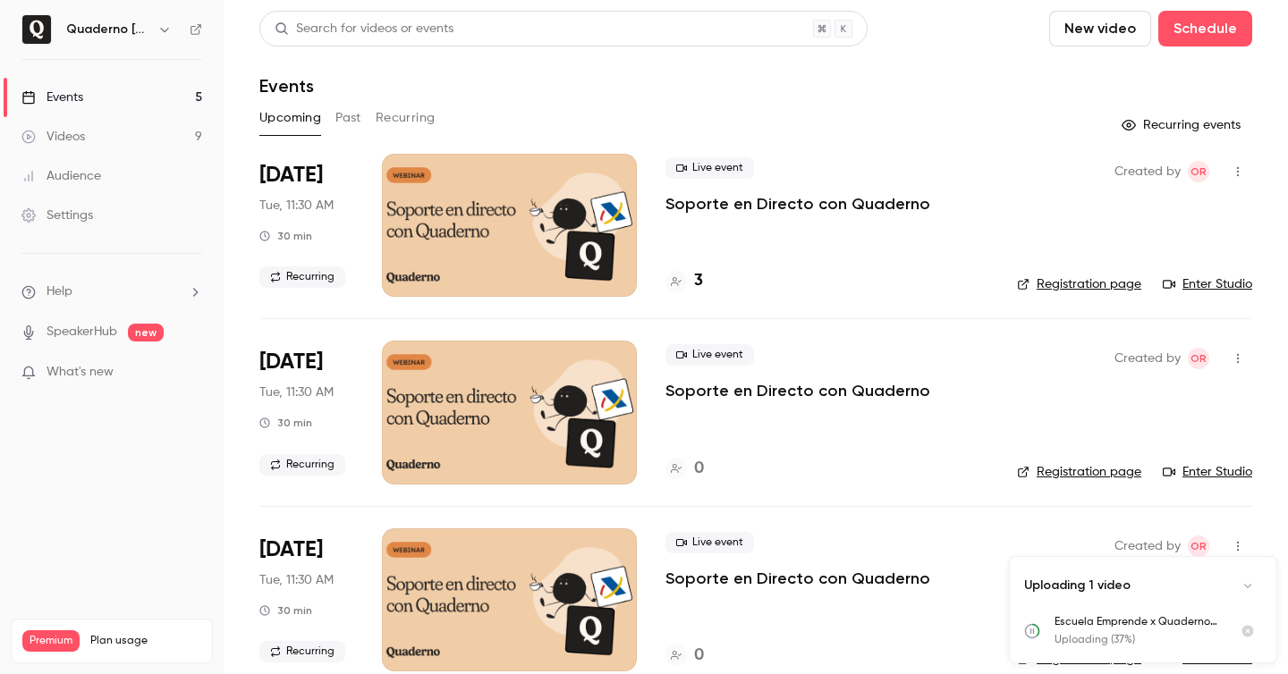
click at [347, 110] on button "Past" at bounding box center [348, 118] width 26 height 29
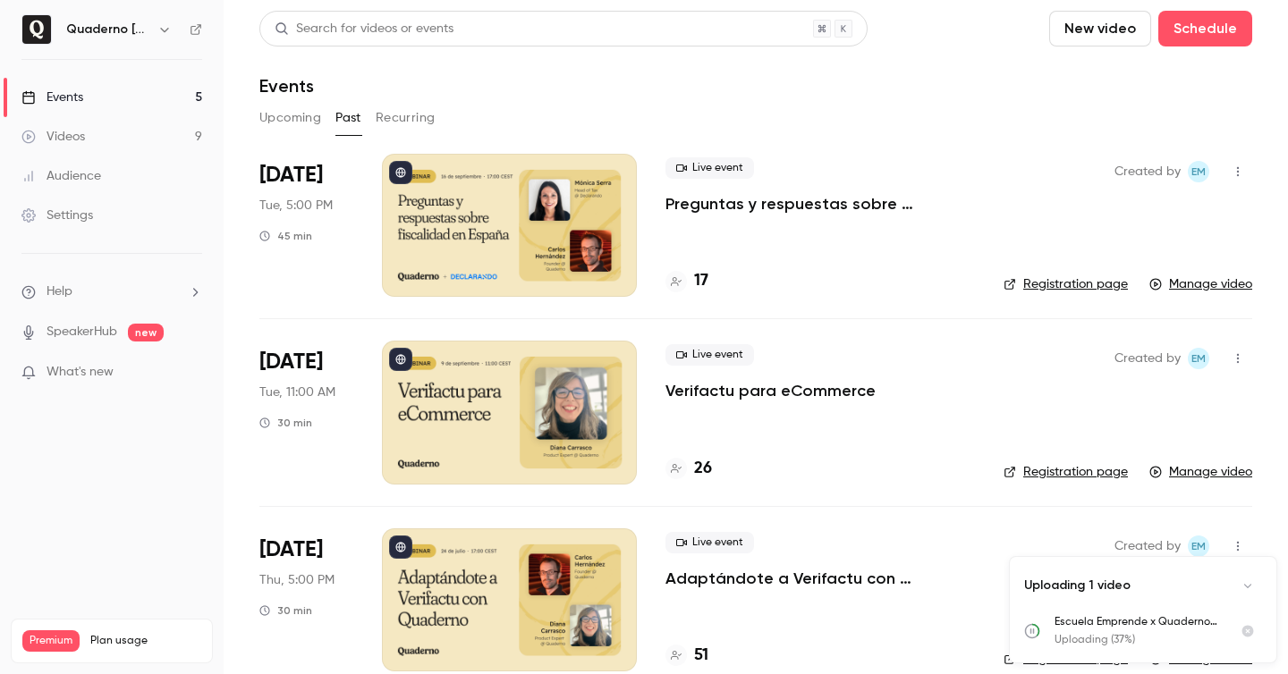
click at [694, 286] on h4 "17" at bounding box center [701, 281] width 14 height 24
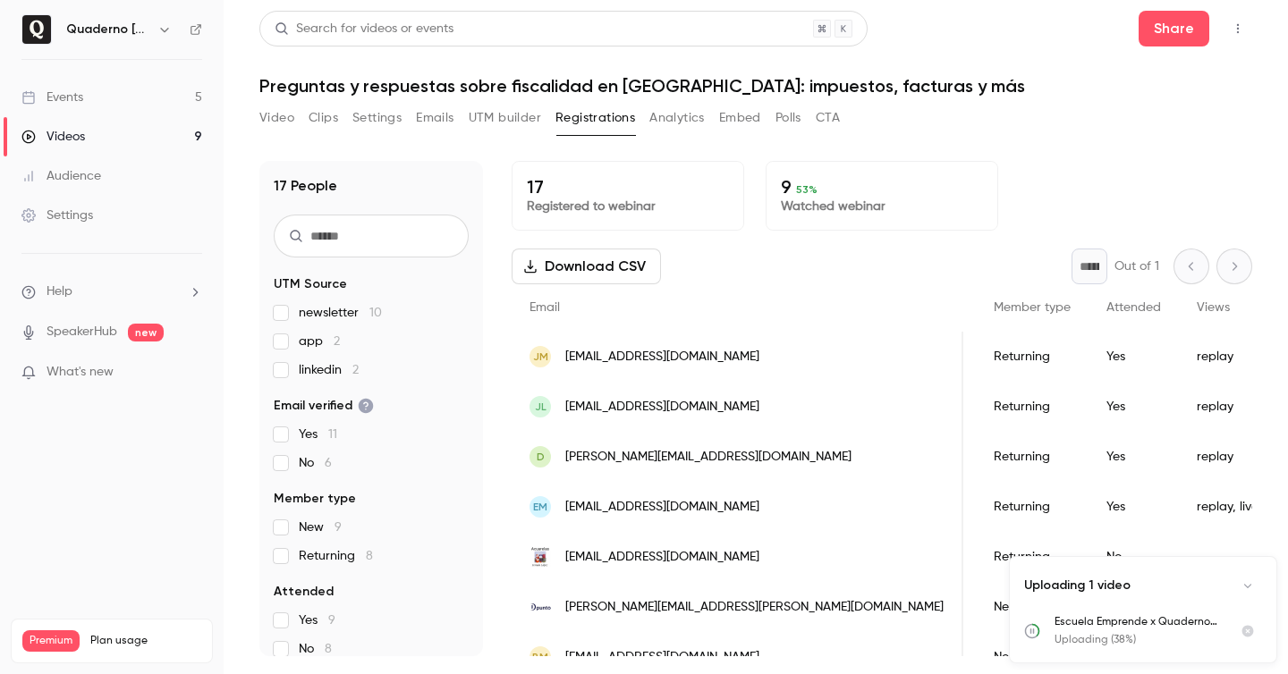
scroll to position [0, 351]
click at [133, 100] on link "Events 5" at bounding box center [112, 97] width 224 height 39
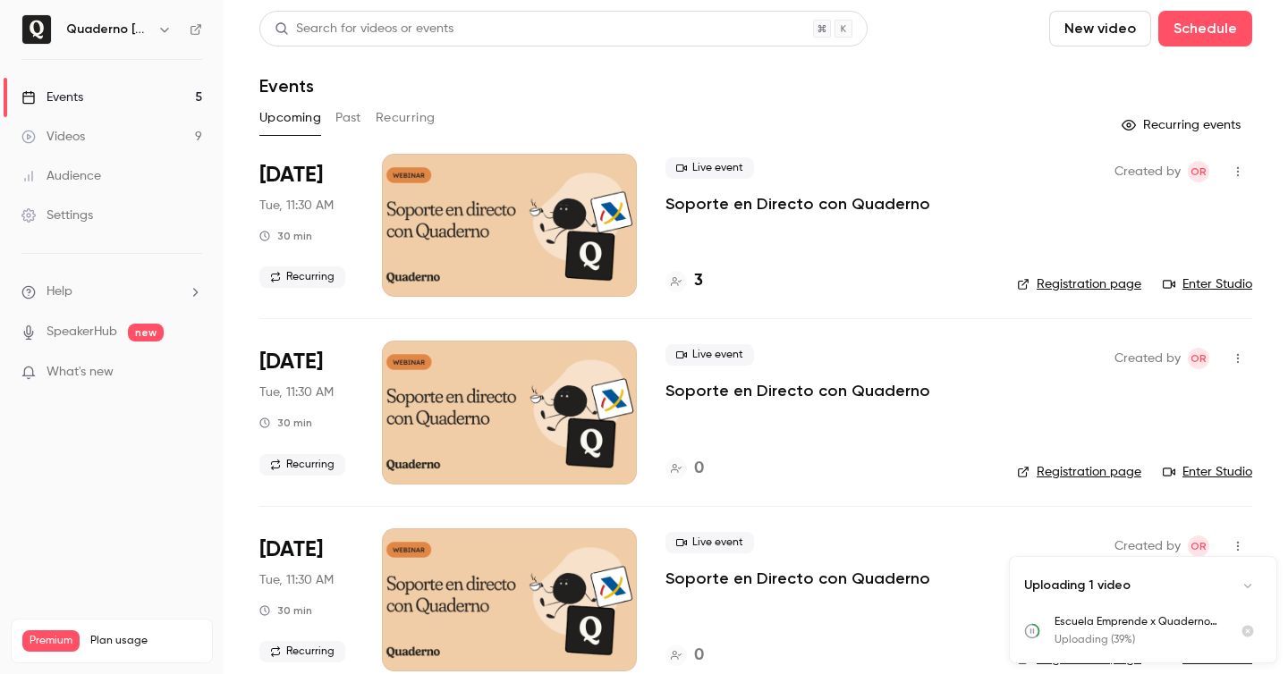
click at [342, 116] on button "Past" at bounding box center [348, 118] width 26 height 29
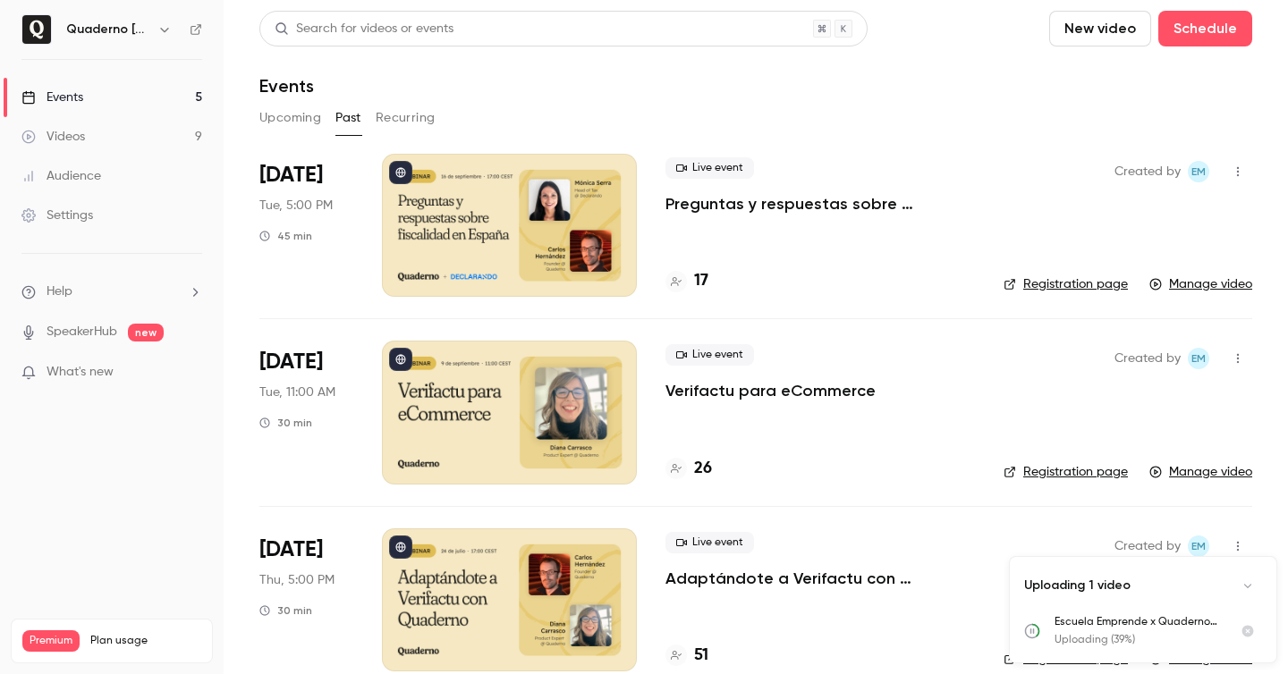
click at [399, 118] on button "Recurring" at bounding box center [406, 118] width 60 height 29
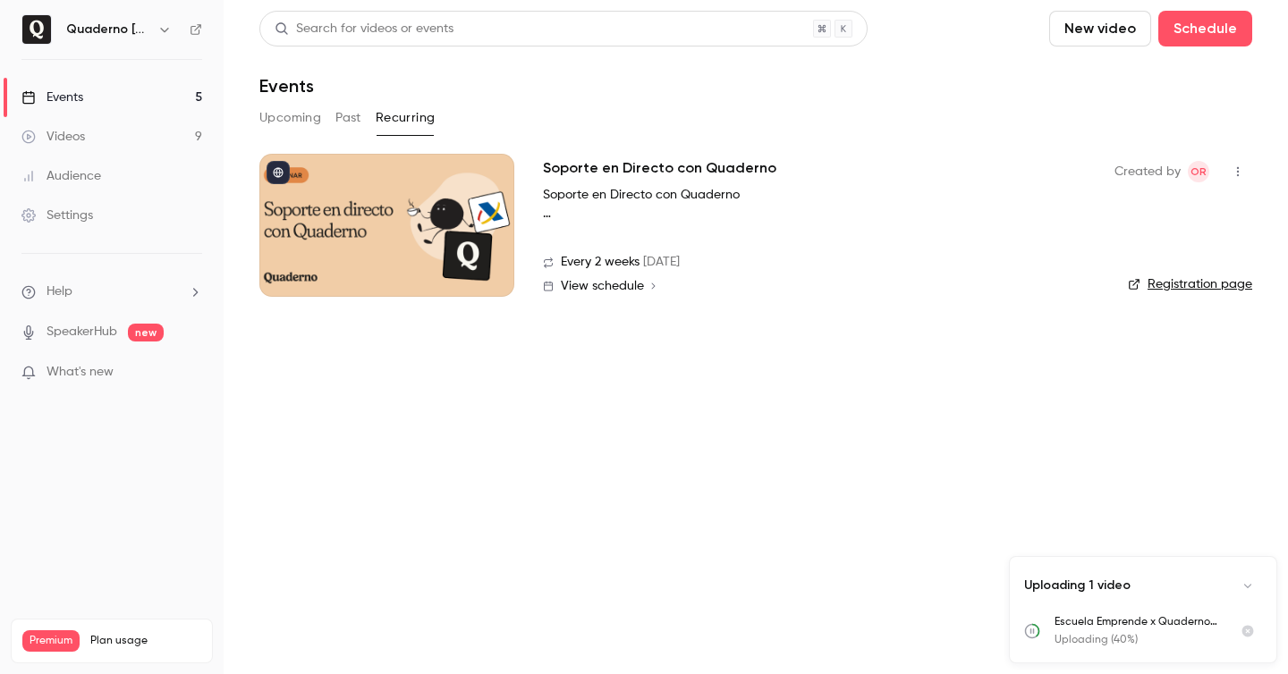
click at [106, 134] on link "Videos 9" at bounding box center [112, 136] width 224 height 39
